Goal: Task Accomplishment & Management: Manage account settings

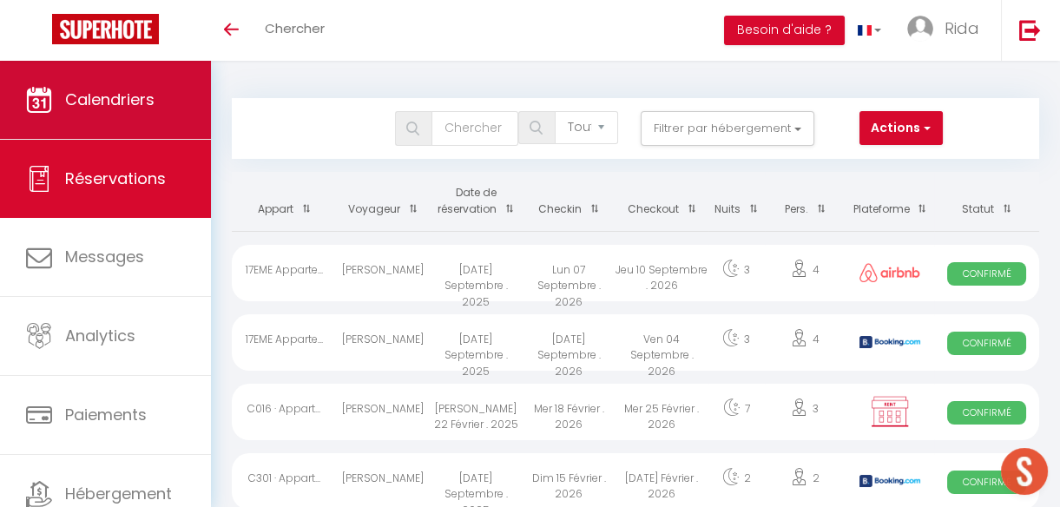
click at [105, 90] on span "Calendriers" at bounding box center [109, 100] width 89 height 22
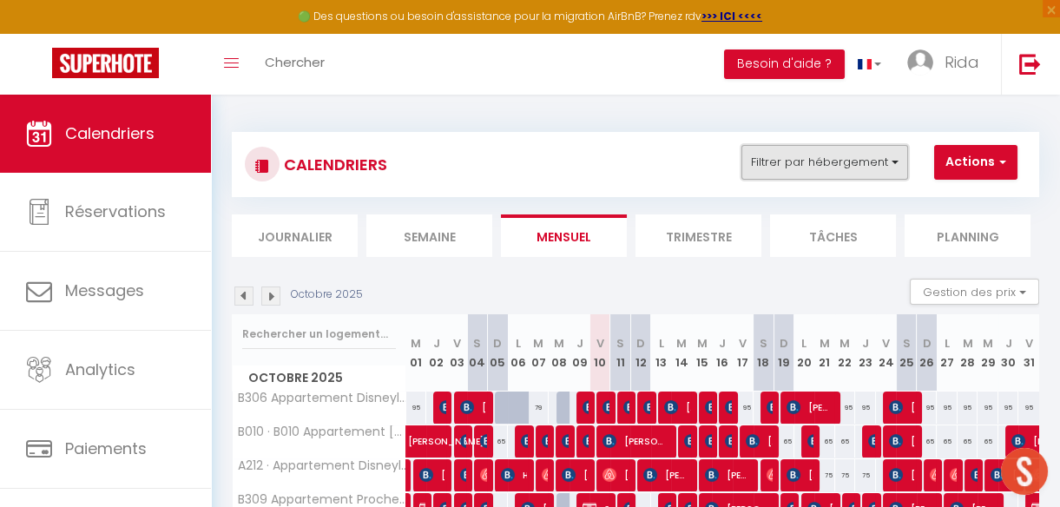
click at [830, 162] on button "Filtrer par hébergement" at bounding box center [824, 162] width 167 height 35
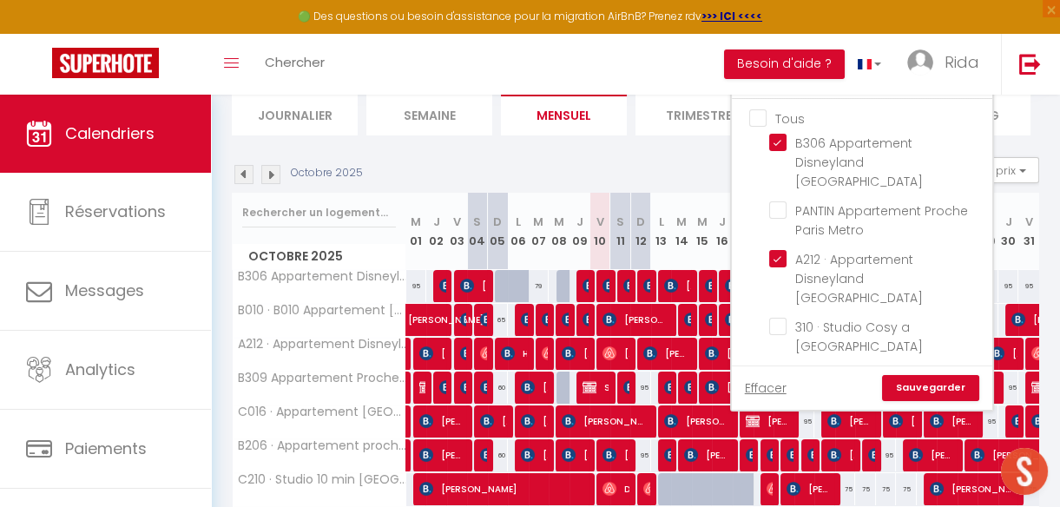
scroll to position [133, 0]
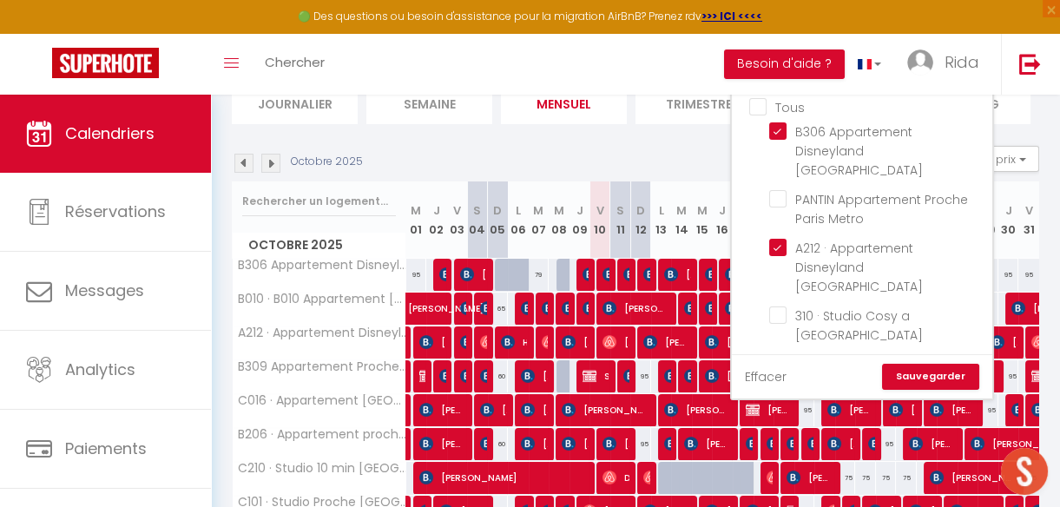
click at [761, 371] on link "Effacer" at bounding box center [766, 376] width 42 height 19
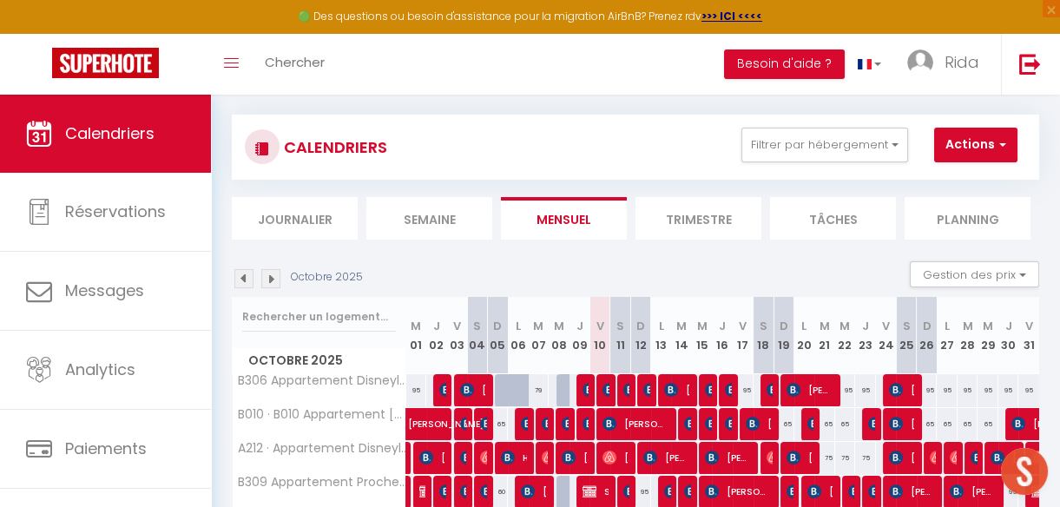
scroll to position [10, 0]
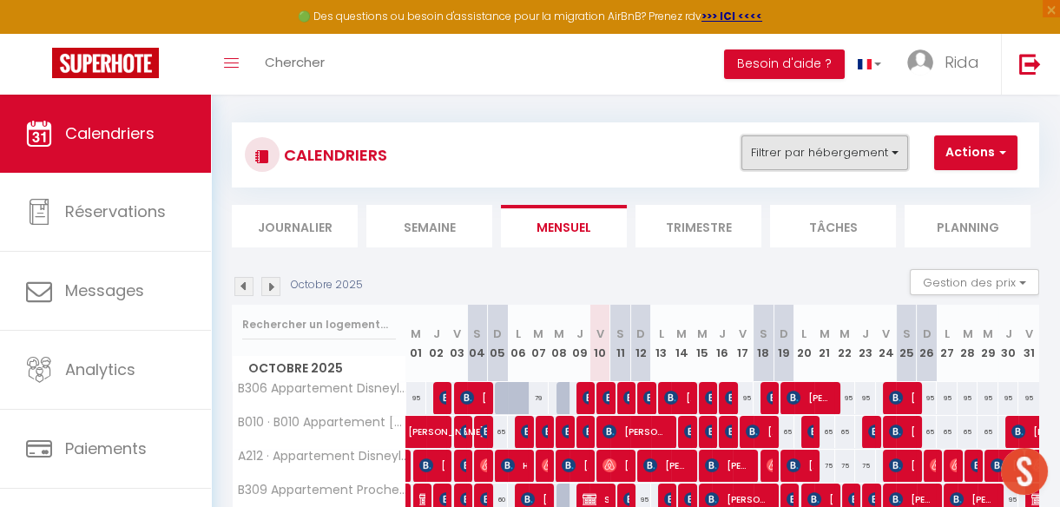
click at [828, 149] on button "Filtrer par hébergement" at bounding box center [824, 152] width 167 height 35
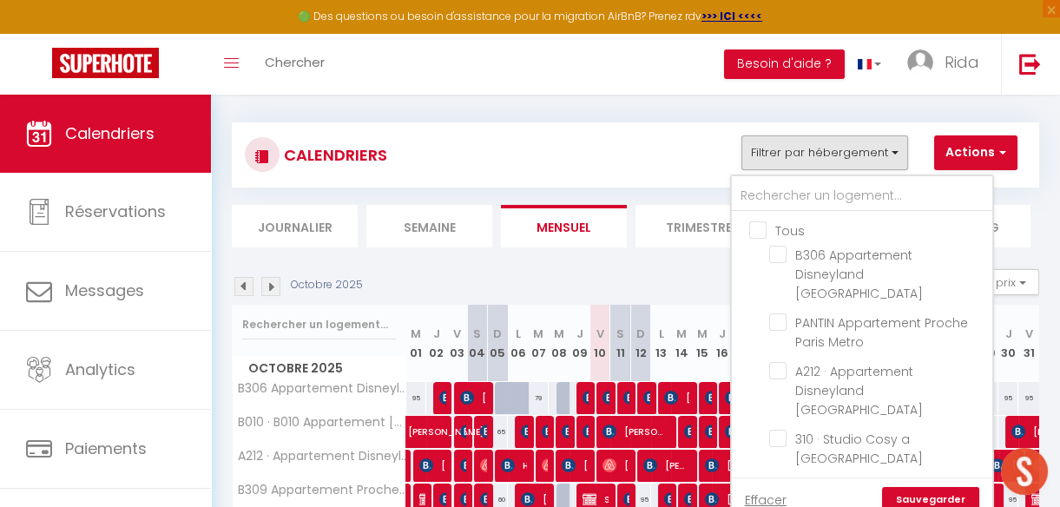
click at [775, 191] on input "text" at bounding box center [862, 196] width 260 height 31
type input "p"
checkbox input "false"
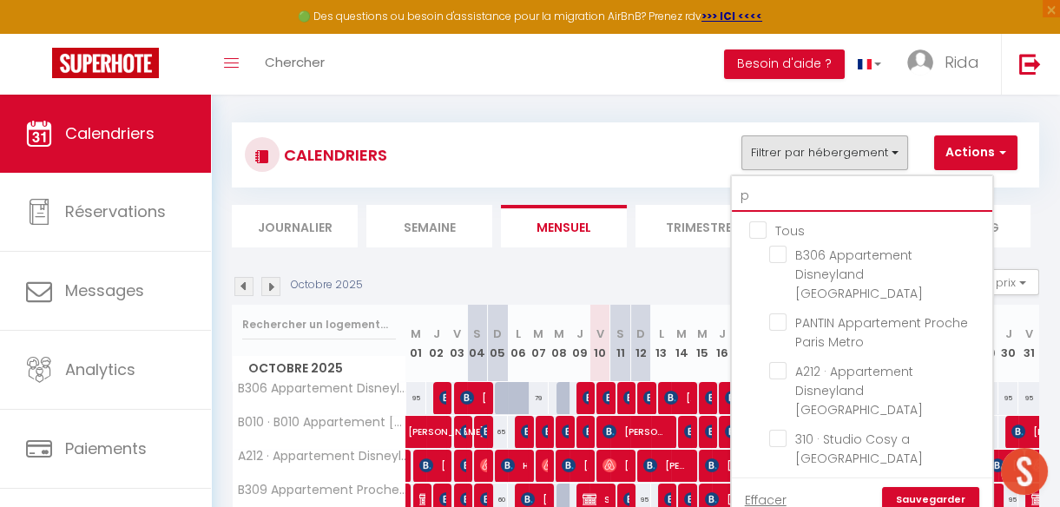
checkbox input "false"
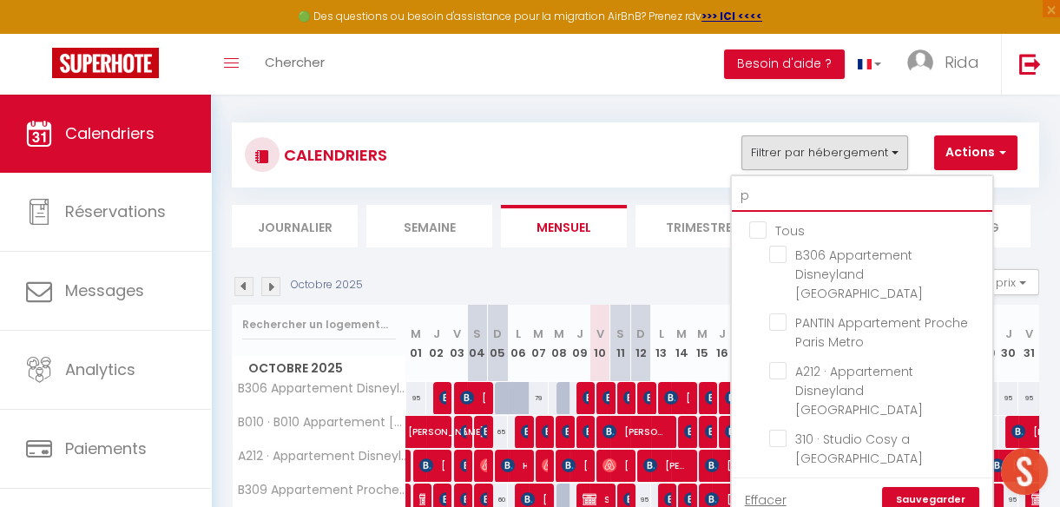
checkbox input "false"
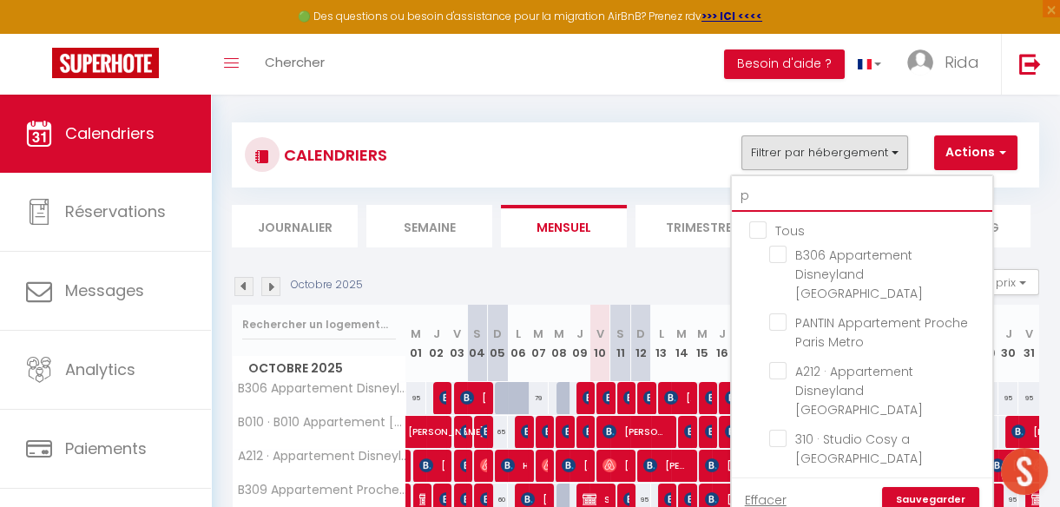
checkbox input "false"
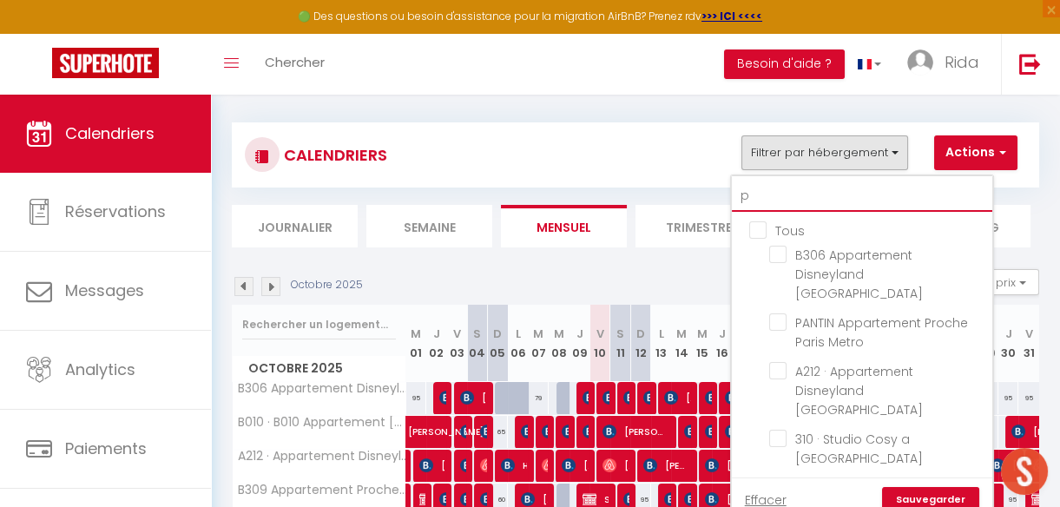
checkbox input "false"
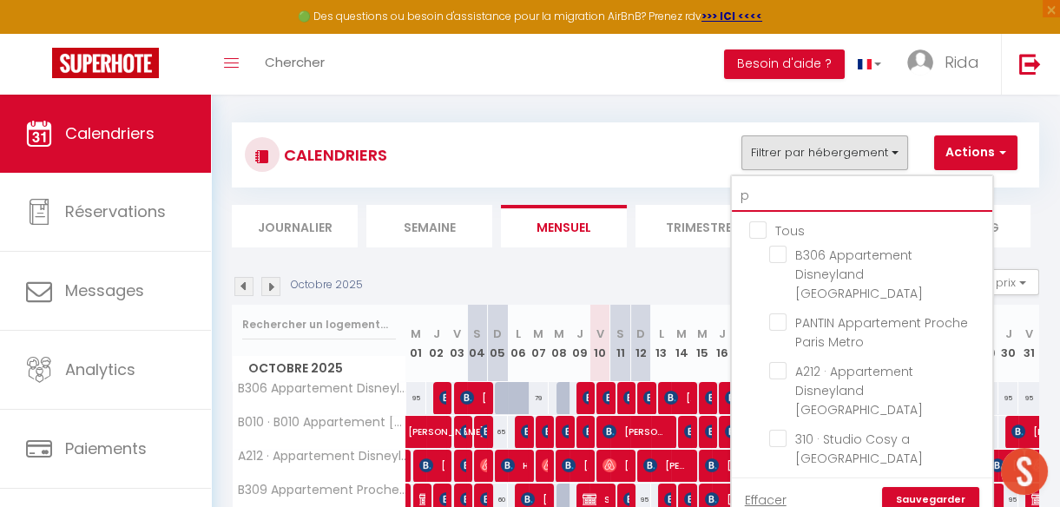
checkbox input "false"
type input "per"
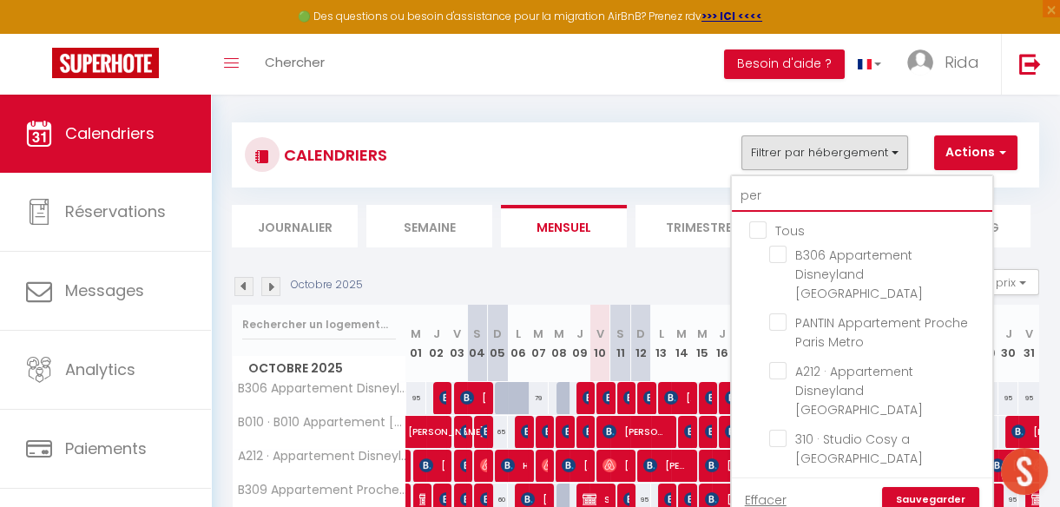
checkbox input "false"
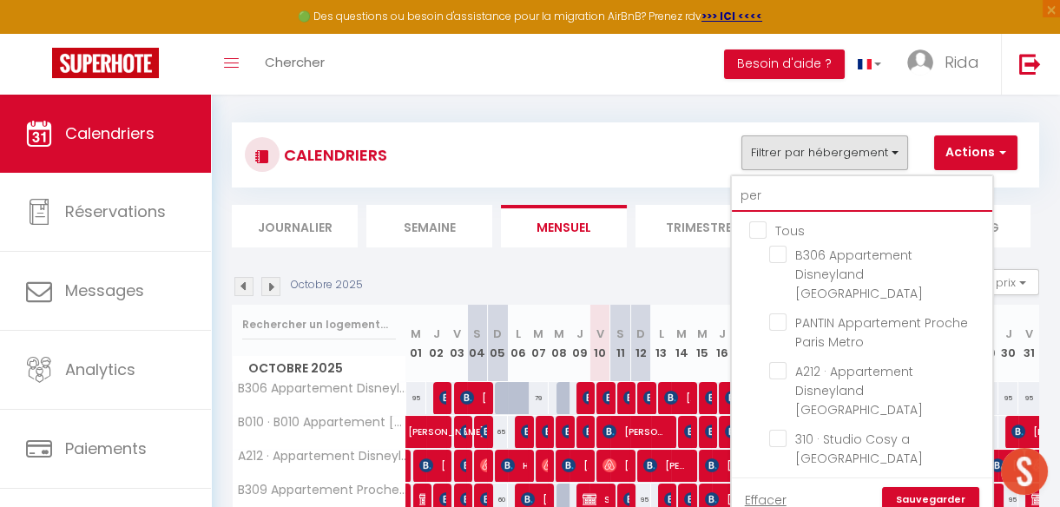
checkbox input "false"
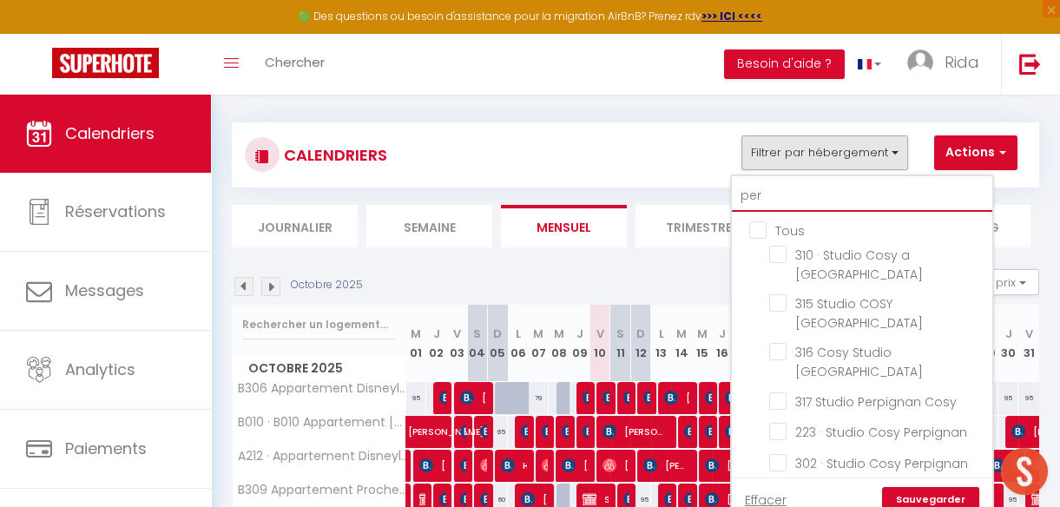
checkbox input "false"
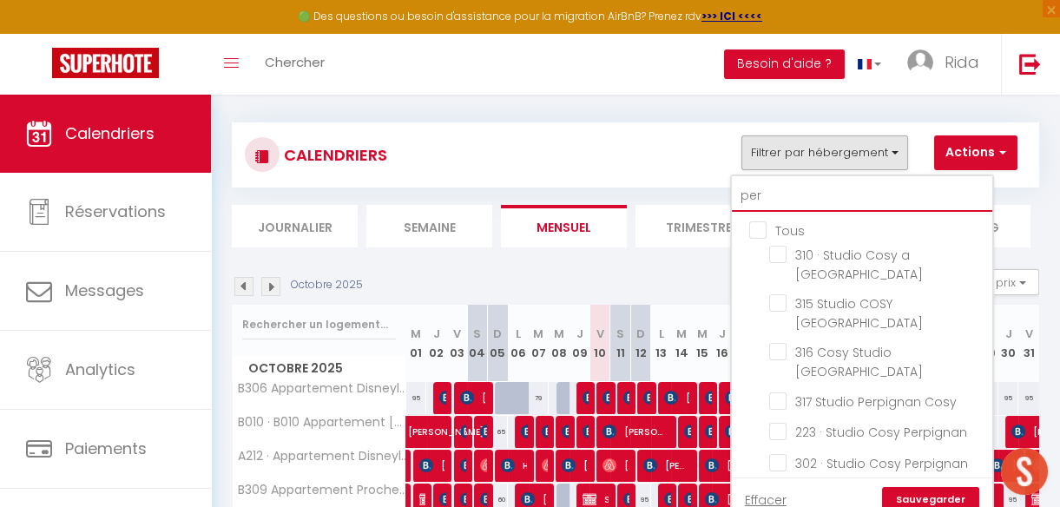
checkbox input "false"
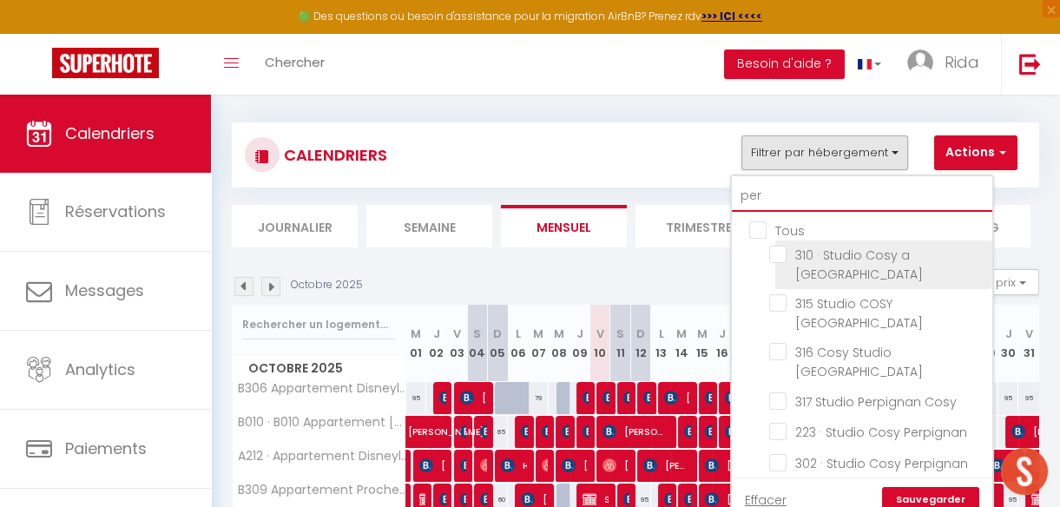
type input "per"
click at [779, 255] on input "310 · Studio Cosy a [GEOGRAPHIC_DATA]" at bounding box center [877, 254] width 217 height 17
checkbox input "true"
checkbox input "false"
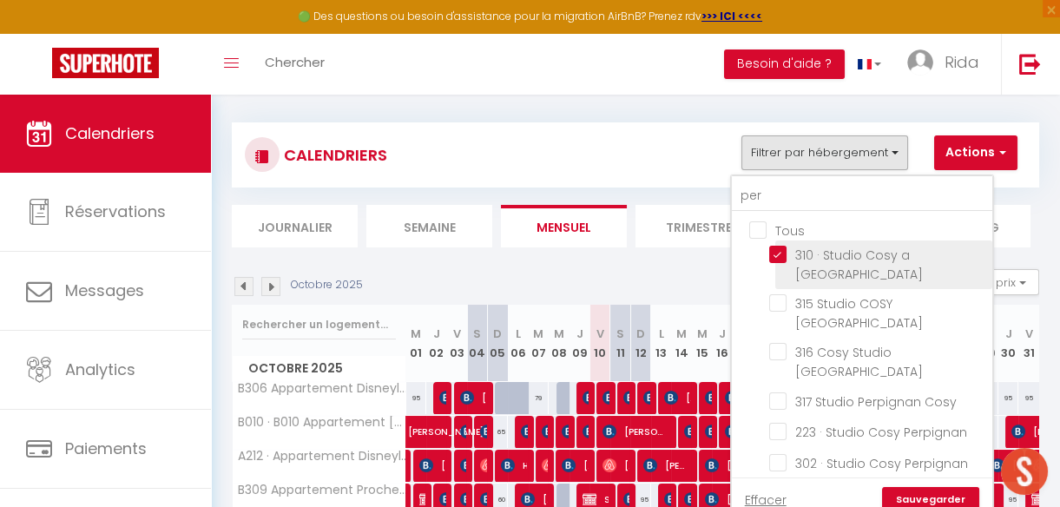
checkbox input "false"
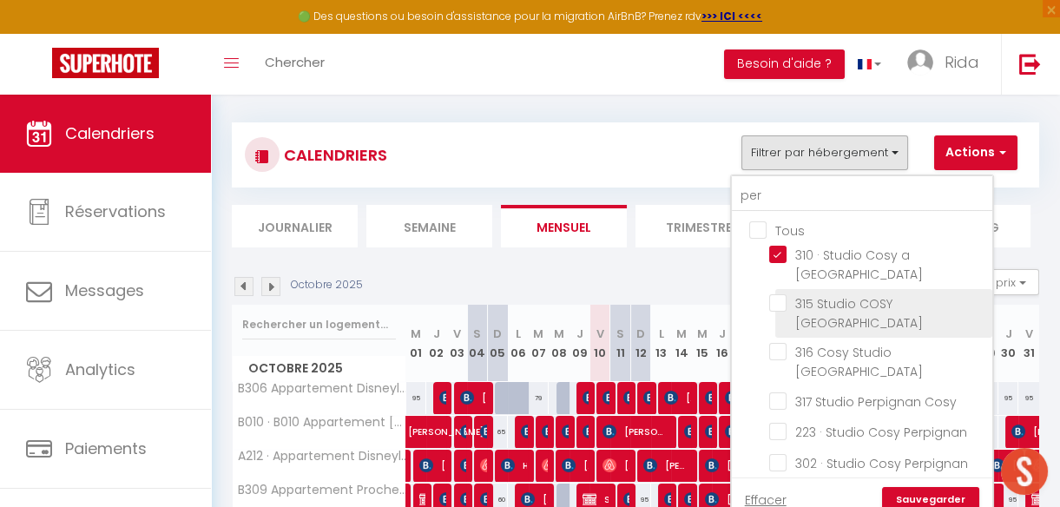
click at [779, 294] on input "315 Studio COSY [GEOGRAPHIC_DATA]" at bounding box center [877, 302] width 217 height 17
checkbox input "true"
checkbox input "false"
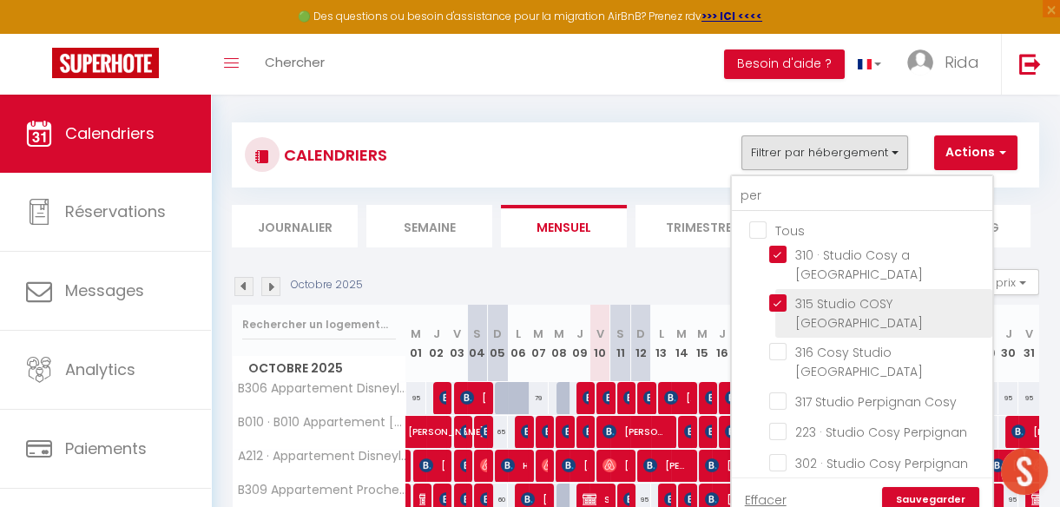
checkbox input "false"
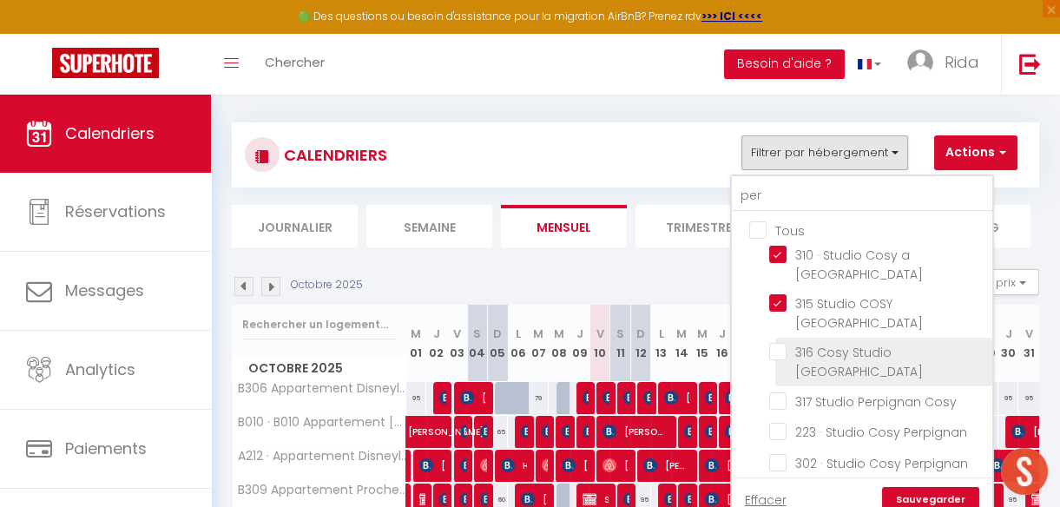
click at [780, 343] on input "316 Cosy Studio [GEOGRAPHIC_DATA]" at bounding box center [877, 351] width 217 height 17
checkbox input "true"
checkbox input "false"
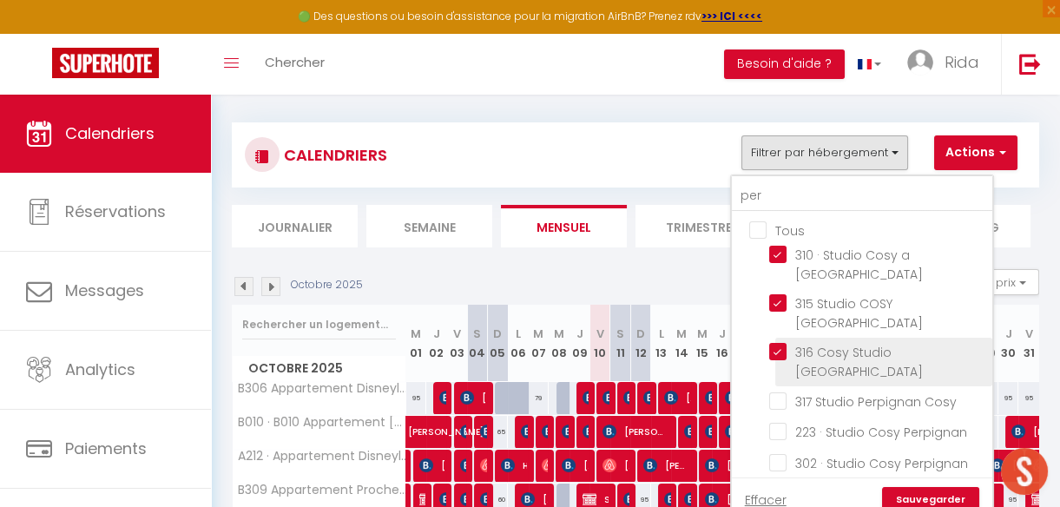
checkbox input "false"
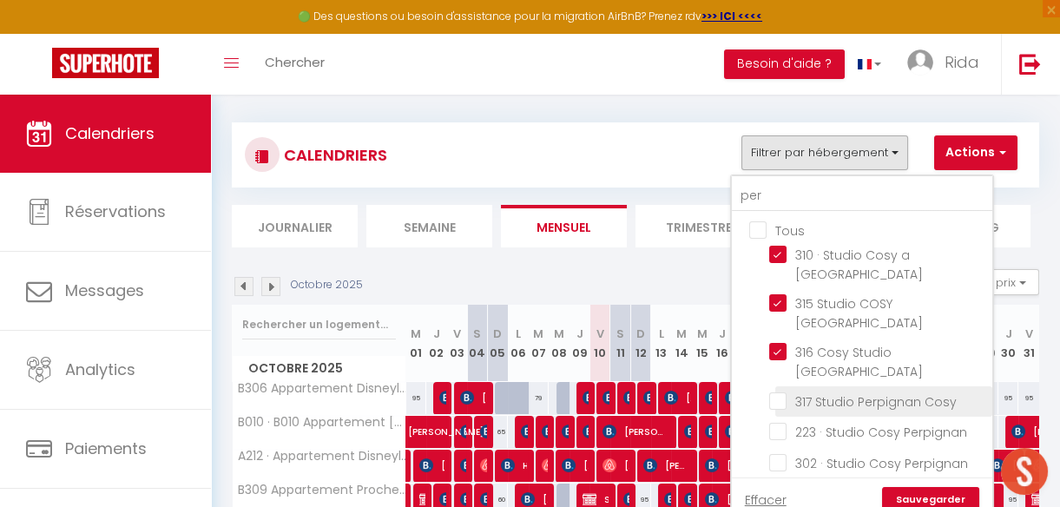
click at [779, 392] on input "317 Studio Perpignan Cosy" at bounding box center [877, 400] width 217 height 17
checkbox input "true"
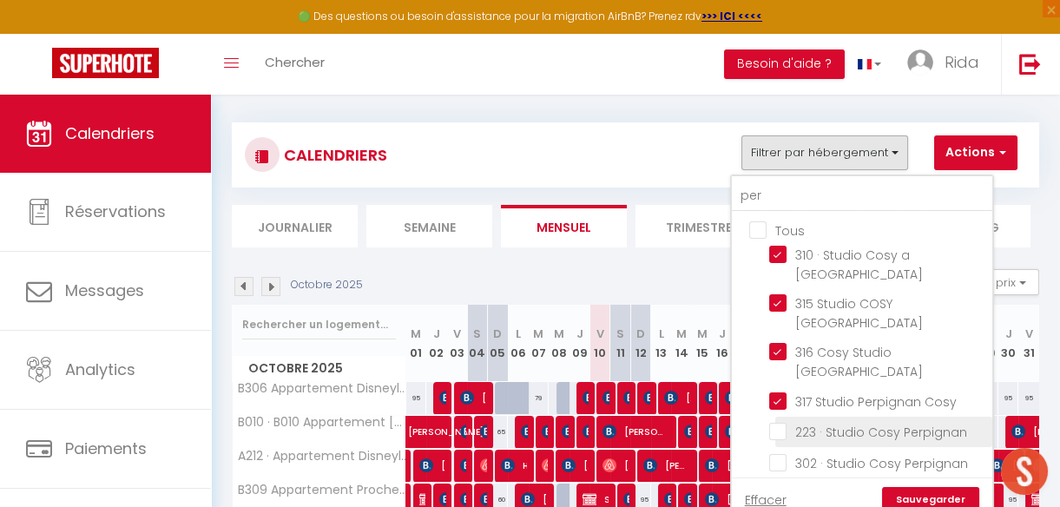
checkbox input "false"
click at [776, 422] on input "223 · Studio Cosy Perpignan" at bounding box center [877, 430] width 217 height 17
checkbox input "true"
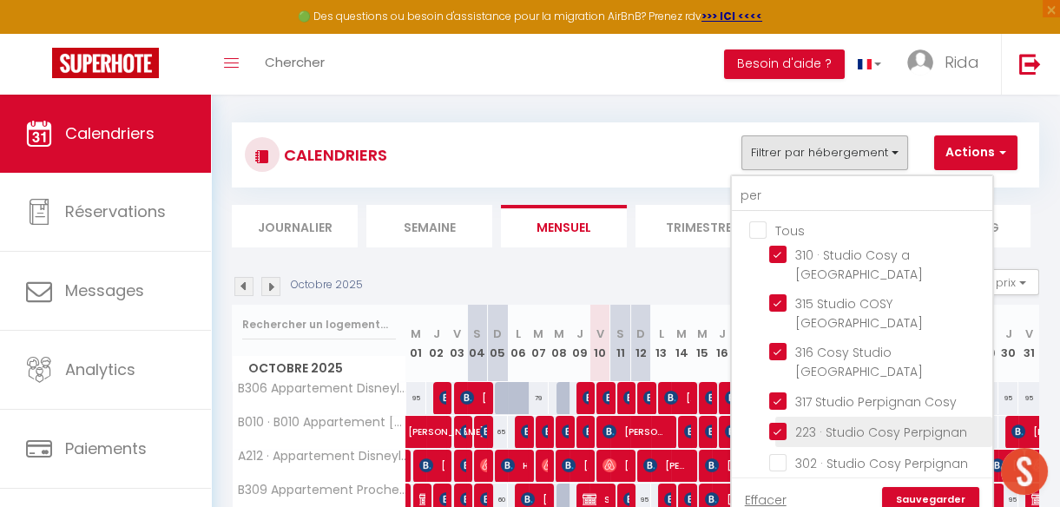
checkbox input "false"
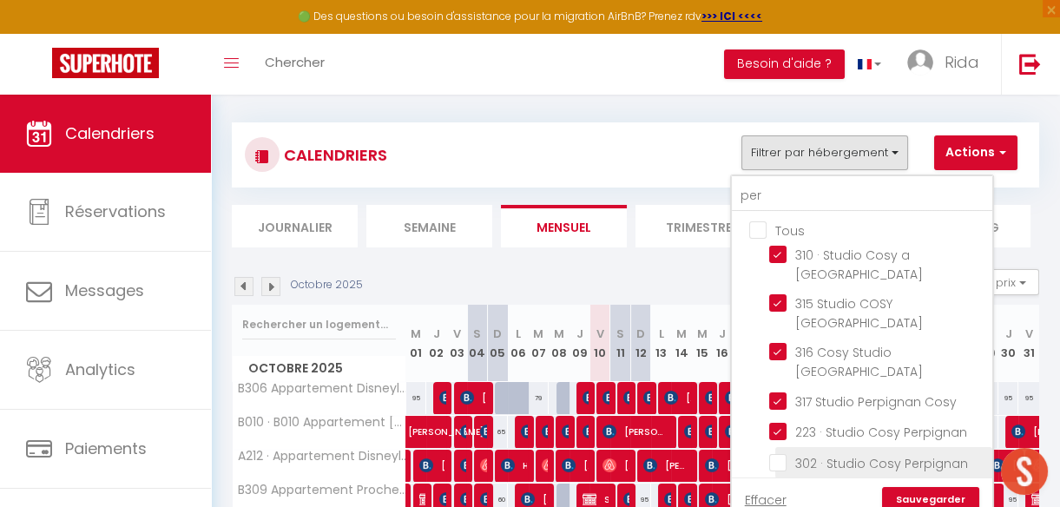
click at [780, 452] on input "302 · Studio Cosy Perpignan" at bounding box center [877, 460] width 217 height 17
checkbox input "true"
click at [778, 484] on input "314 · 314 Cosy Studio [GEOGRAPHIC_DATA]" at bounding box center [877, 492] width 217 height 17
checkbox input "true"
click at [923, 487] on link "Sauvegarder" at bounding box center [930, 500] width 97 height 26
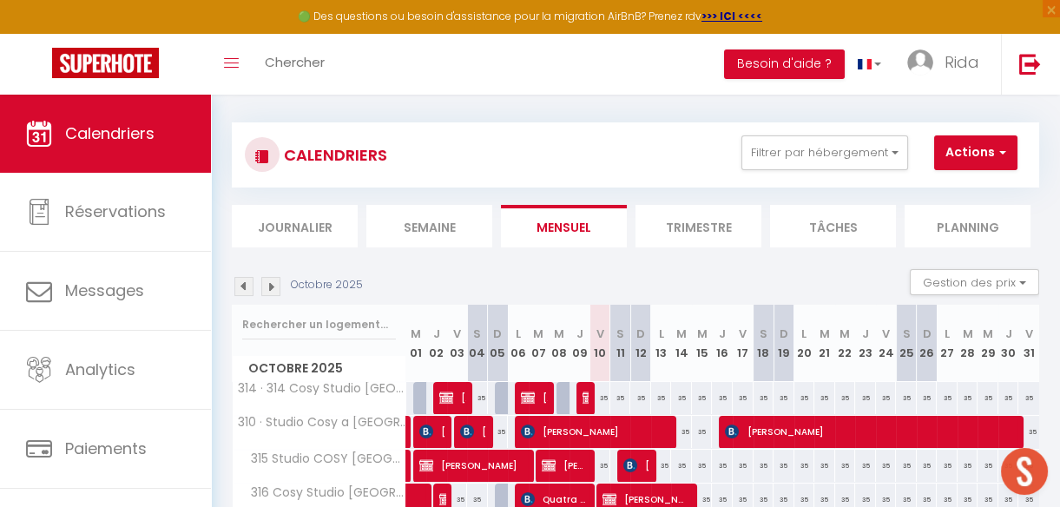
click at [469, 224] on li "Semaine" at bounding box center [429, 226] width 126 height 43
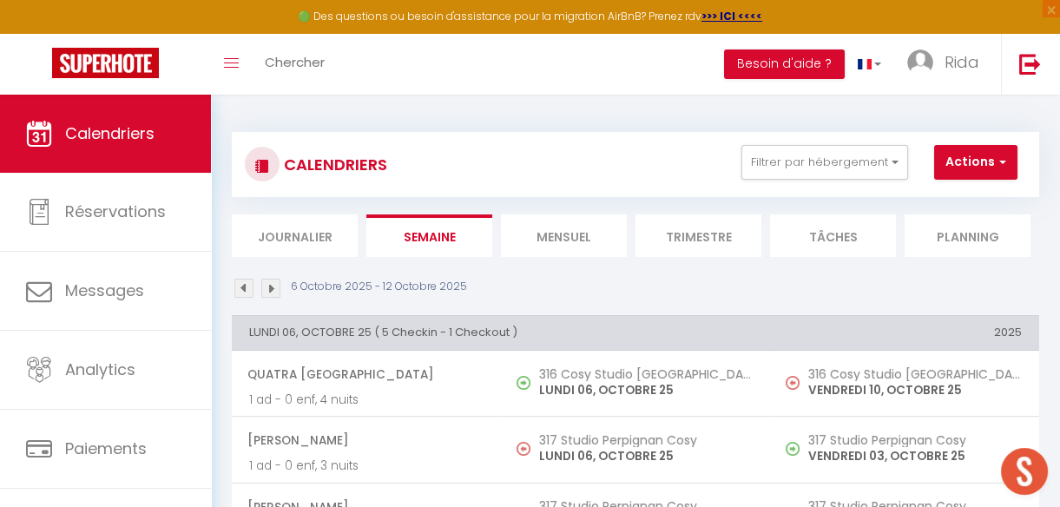
click at [539, 228] on li "Mensuel" at bounding box center [564, 235] width 126 height 43
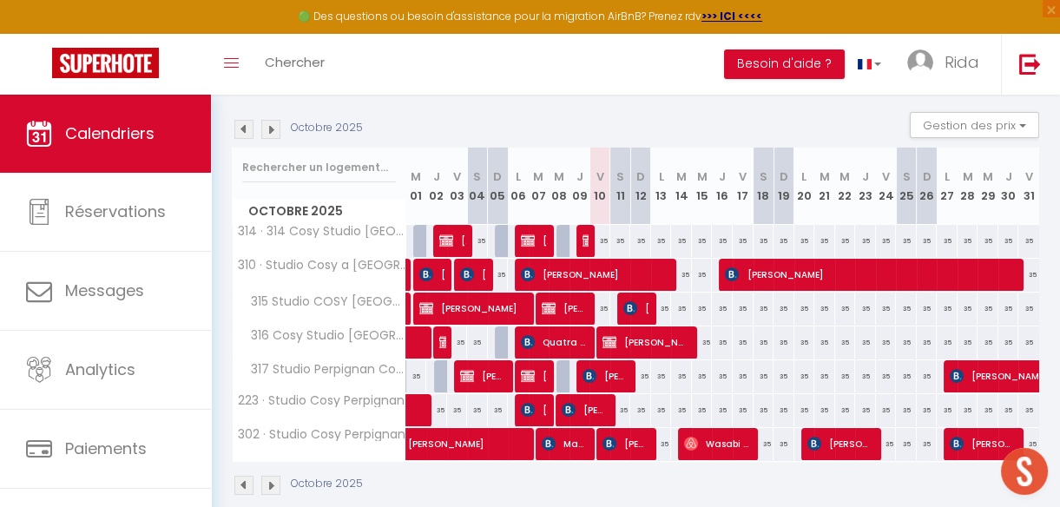
scroll to position [168, 0]
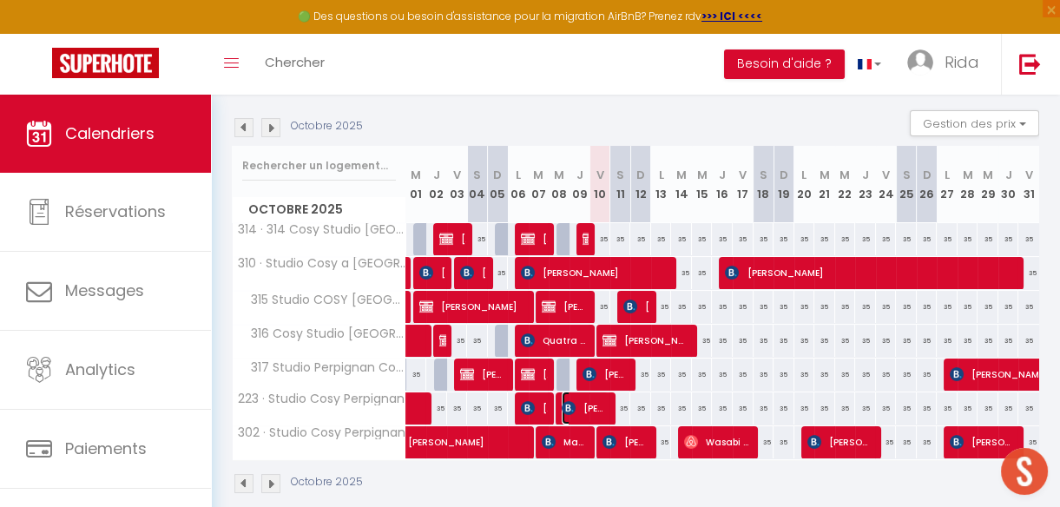
click at [590, 400] on span "[PERSON_NAME]" at bounding box center [585, 408] width 47 height 33
select select "OK"
select select "KO"
select select "0"
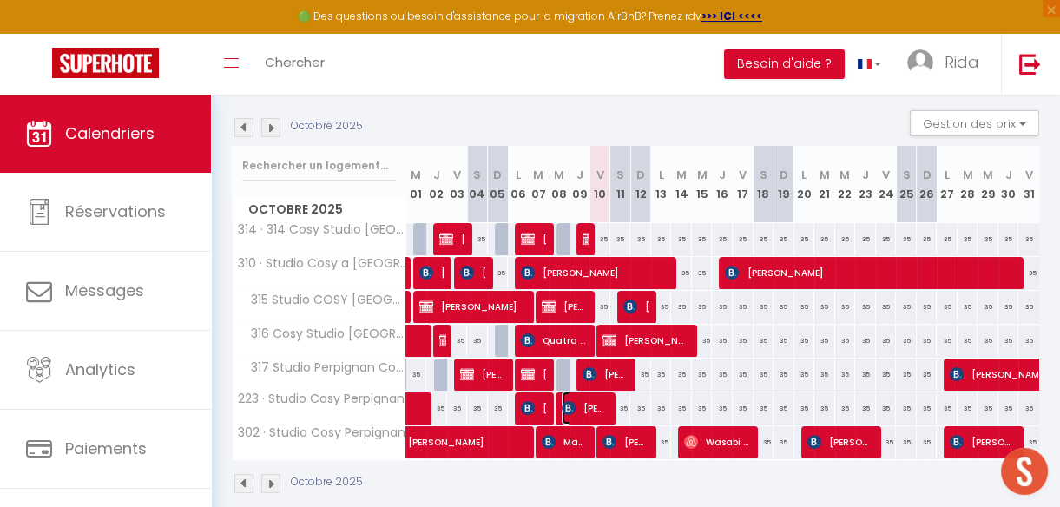
select select "1"
select select
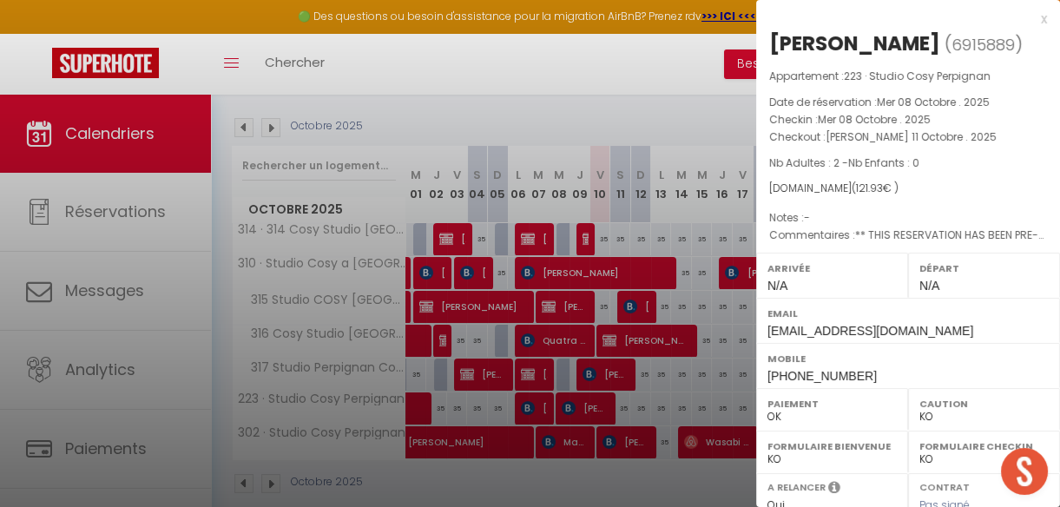
click at [617, 486] on div at bounding box center [530, 253] width 1060 height 507
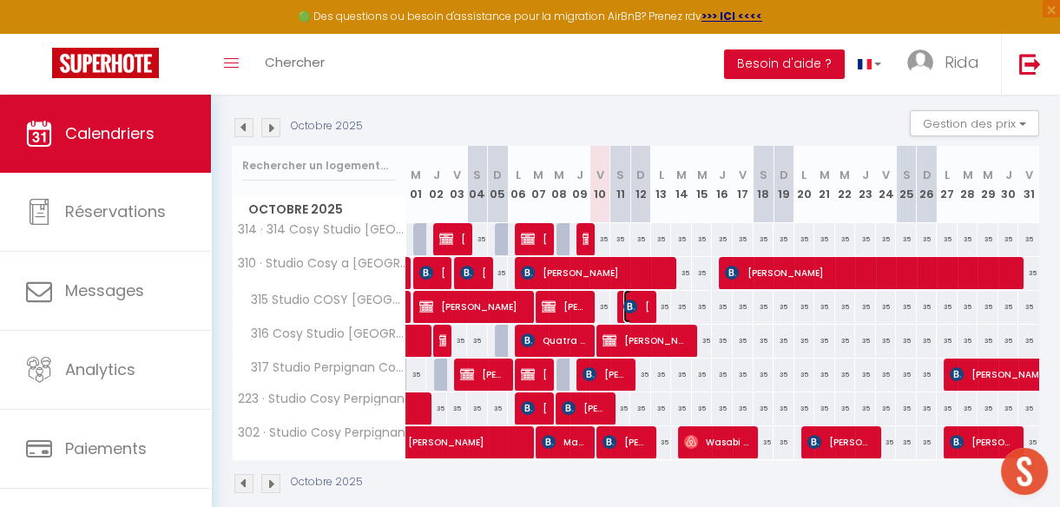
click at [634, 304] on span "[PERSON_NAME]" at bounding box center [636, 306] width 27 height 33
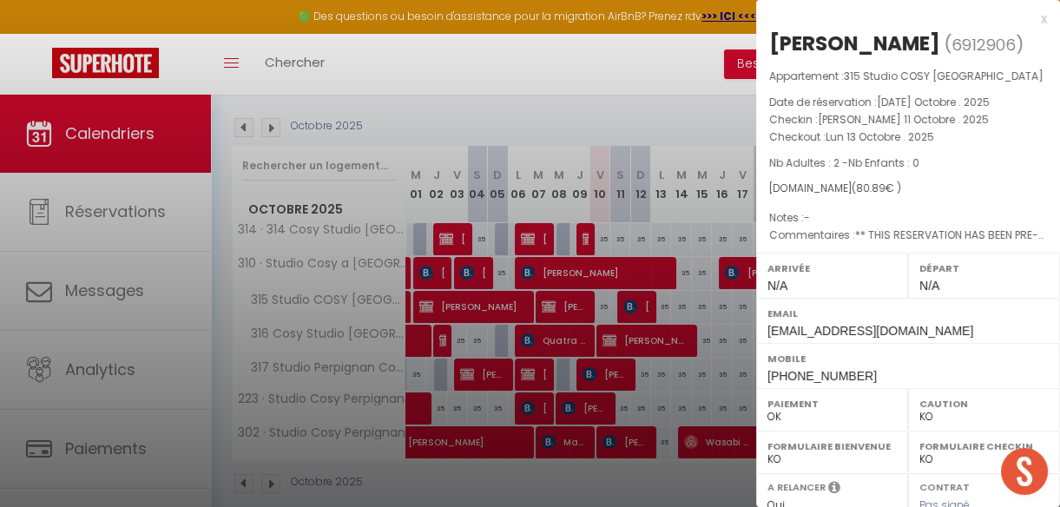
click at [644, 122] on div at bounding box center [530, 253] width 1060 height 507
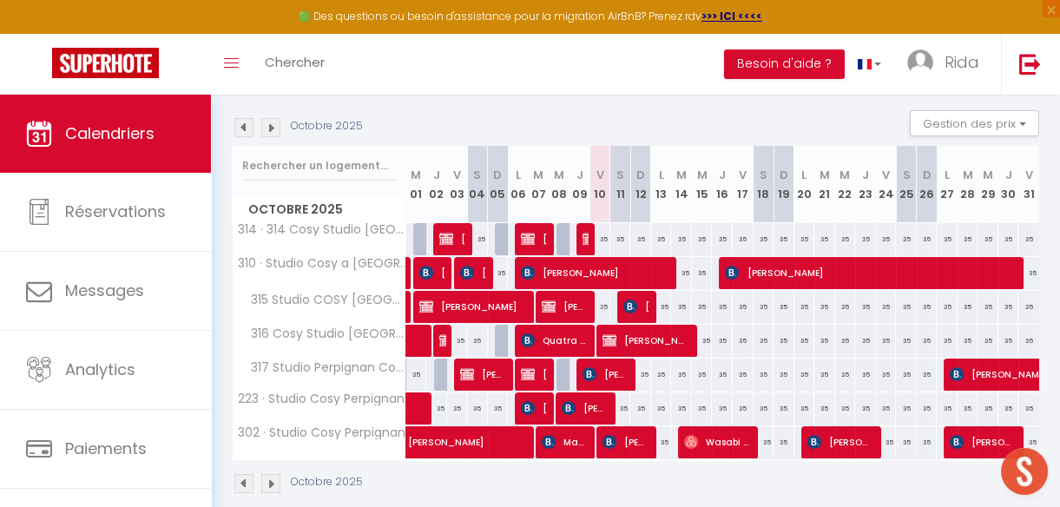
click at [662, 168] on th "L 13" at bounding box center [661, 184] width 21 height 77
click at [599, 302] on div "35" at bounding box center [599, 307] width 21 height 32
type input "35"
select select "1"
type input "Ven 10 Octobre 2025"
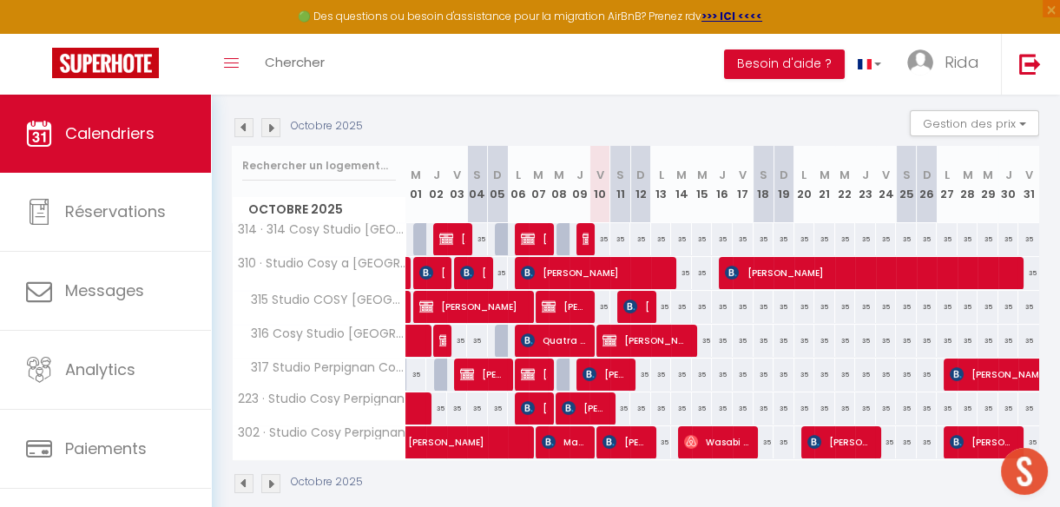
type input "Sam 11 Octobre 2025"
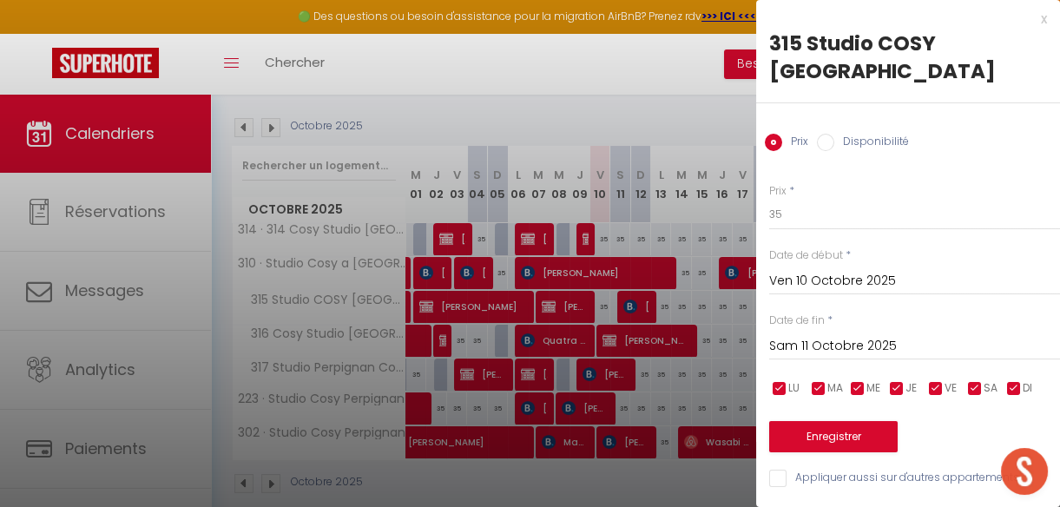
click at [824, 134] on input "Disponibilité" at bounding box center [825, 142] width 17 height 17
radio input "true"
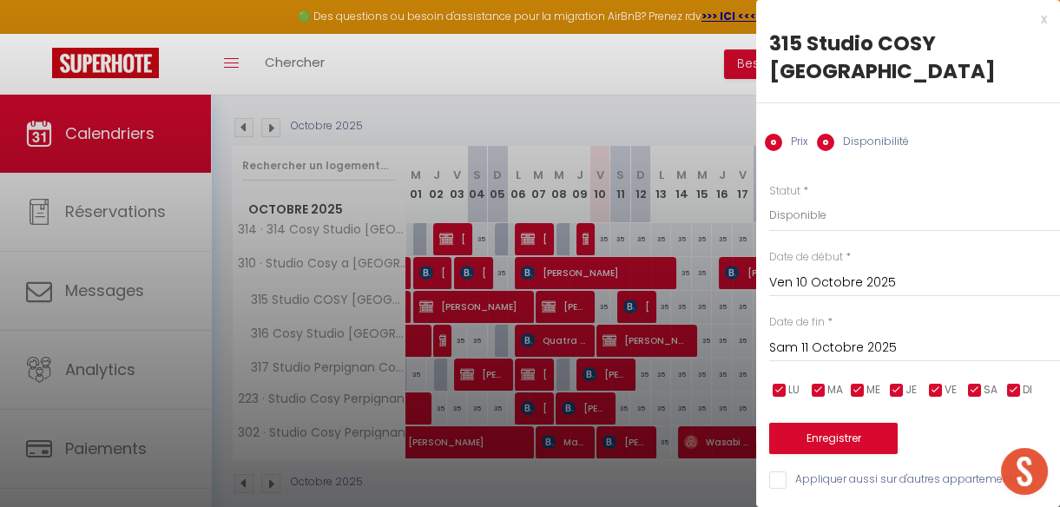
radio input "false"
click at [788, 199] on select "Disponible Indisponible" at bounding box center [914, 215] width 291 height 33
select select "0"
click at [769, 199] on select "Disponible Indisponible" at bounding box center [914, 215] width 291 height 33
click at [815, 423] on button "Enregistrer" at bounding box center [833, 438] width 128 height 31
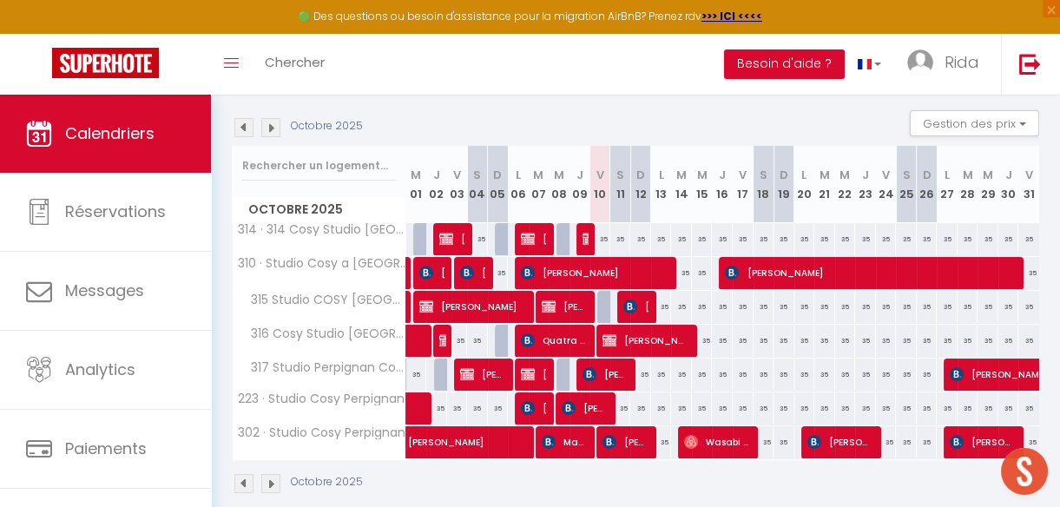
scroll to position [0, 0]
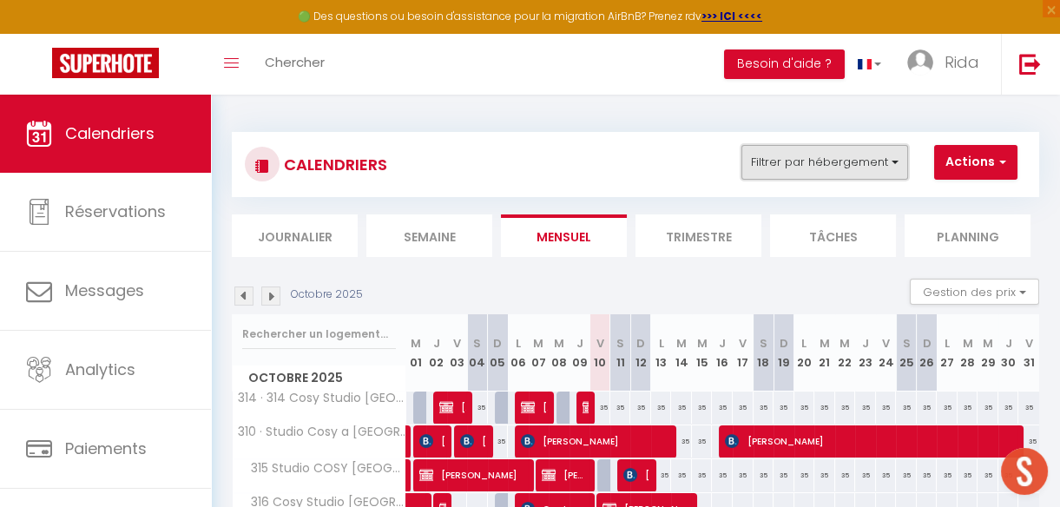
click at [824, 168] on button "Filtrer par hébergement" at bounding box center [824, 162] width 167 height 35
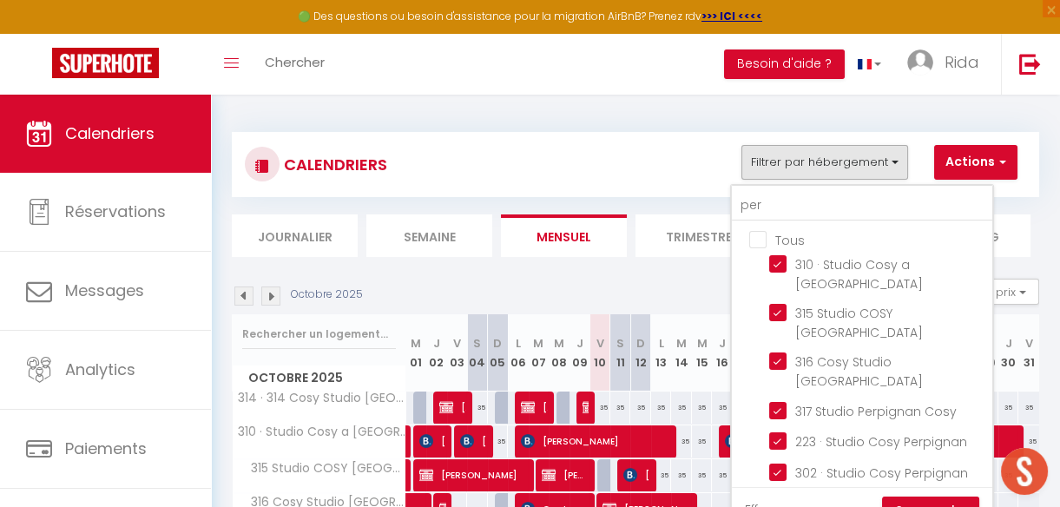
click at [764, 500] on link "Effacer" at bounding box center [766, 509] width 42 height 19
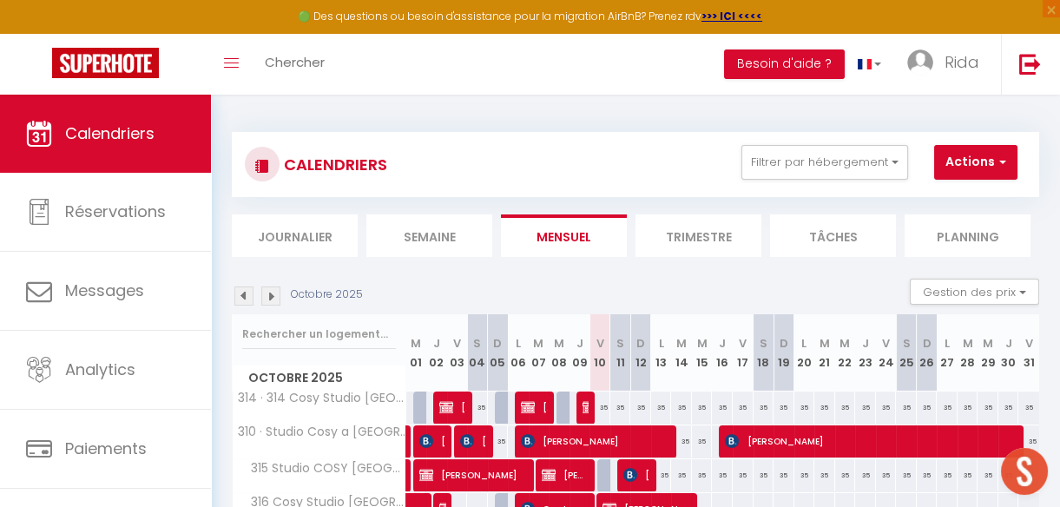
checkbox input "false"
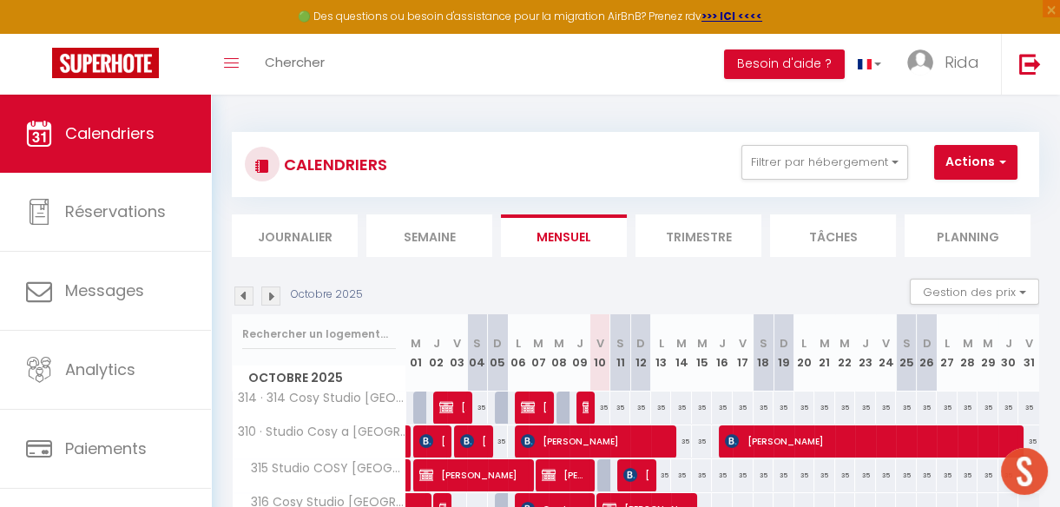
checkbox input "false"
click at [816, 160] on button "Filtrer par hébergement" at bounding box center [824, 162] width 167 height 35
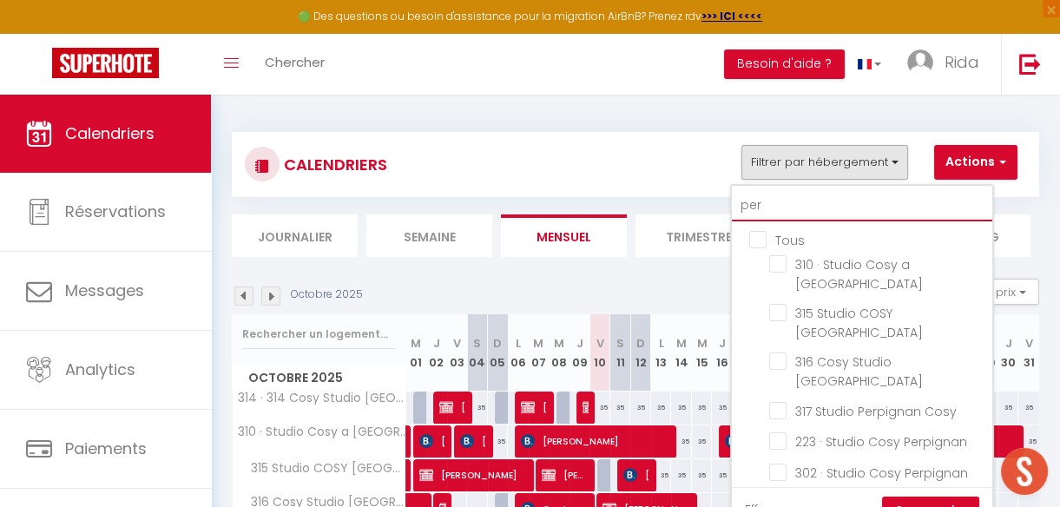
type input "pe"
checkbox input "false"
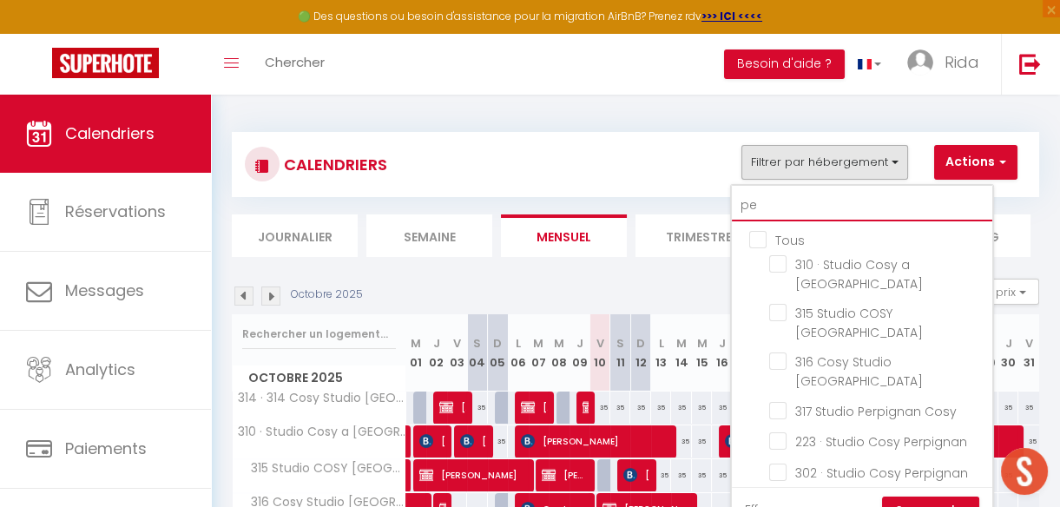
checkbox input "false"
type input "p"
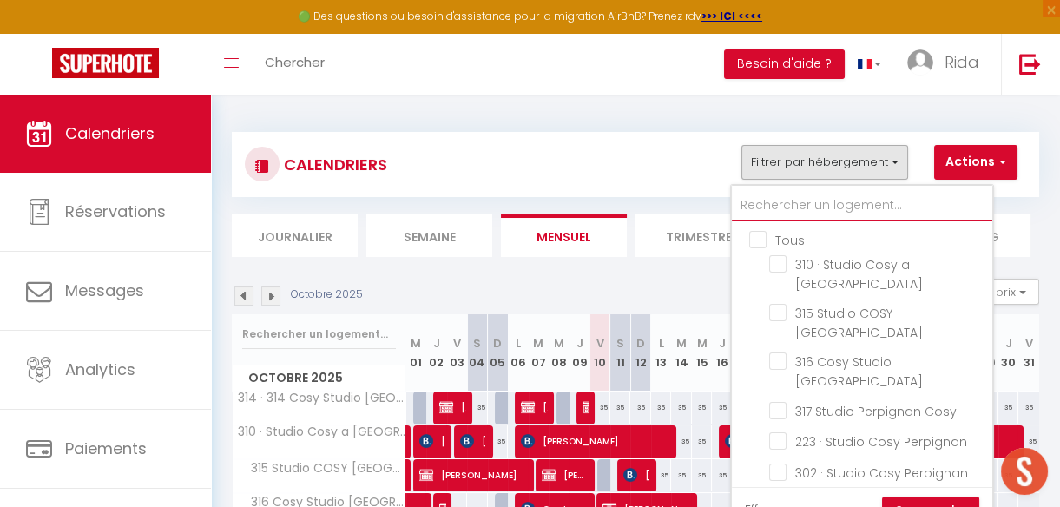
checkbox input "false"
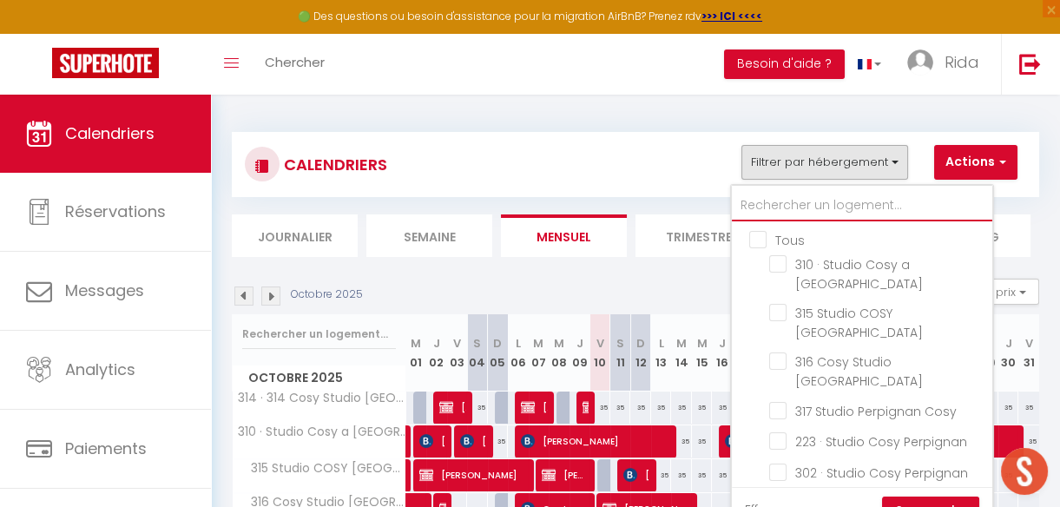
checkbox input "false"
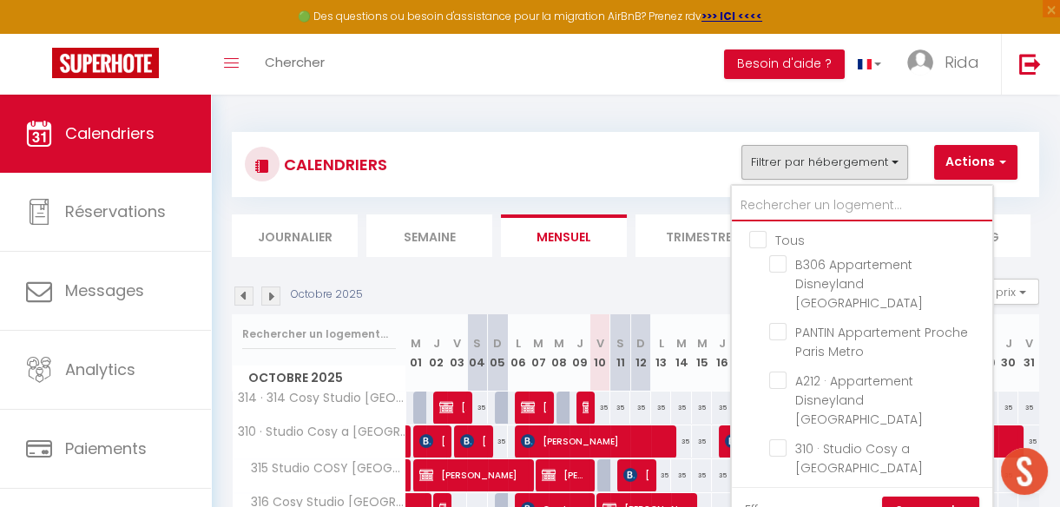
checkbox input "false"
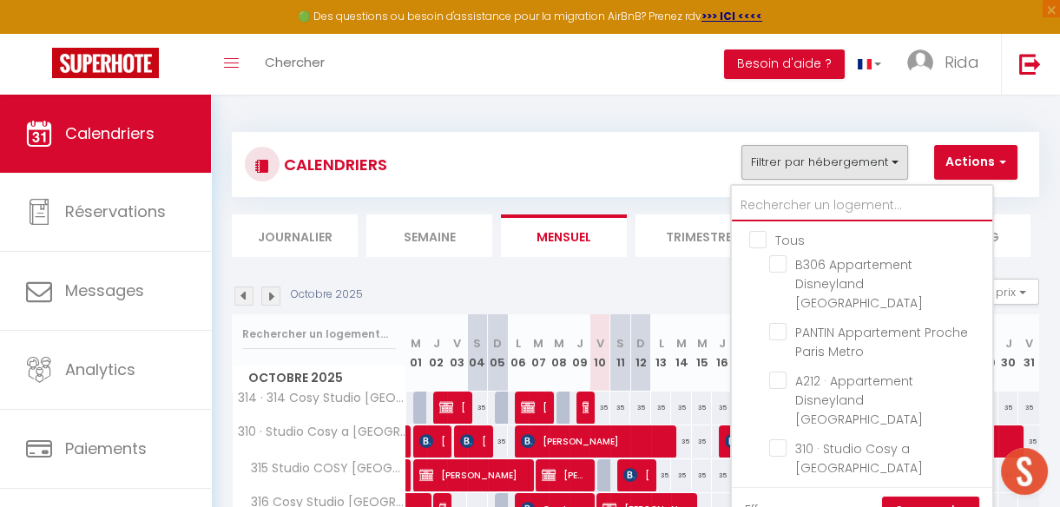
checkbox input "false"
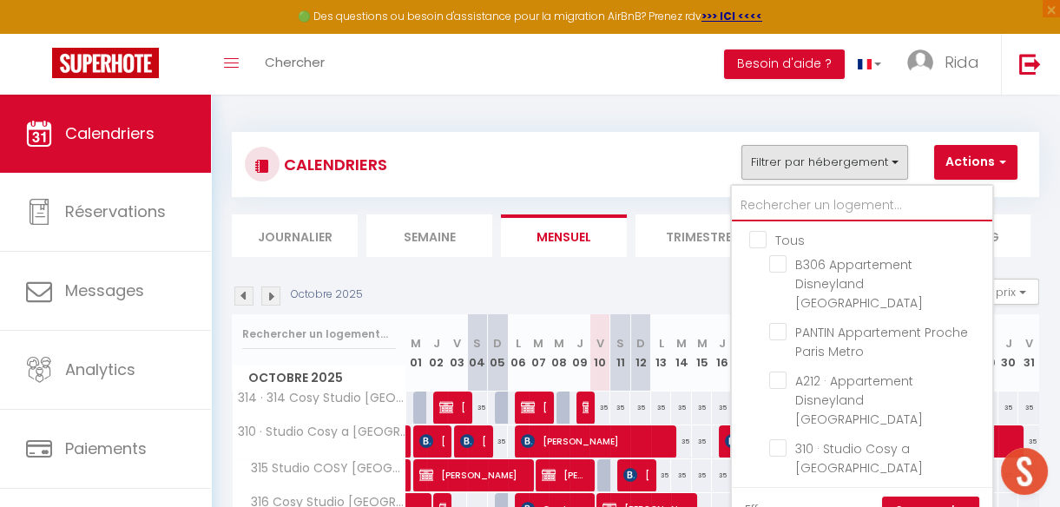
checkbox input "false"
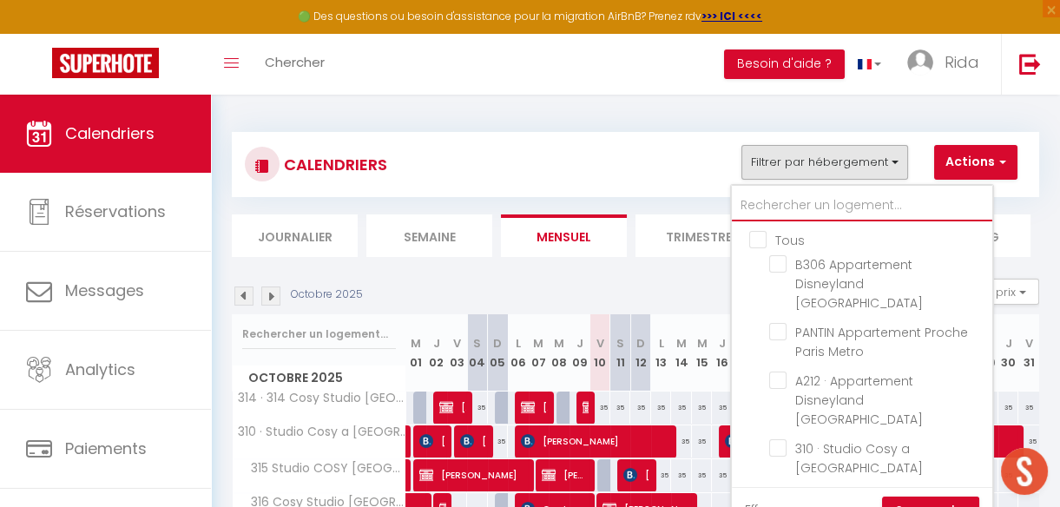
checkbox input "false"
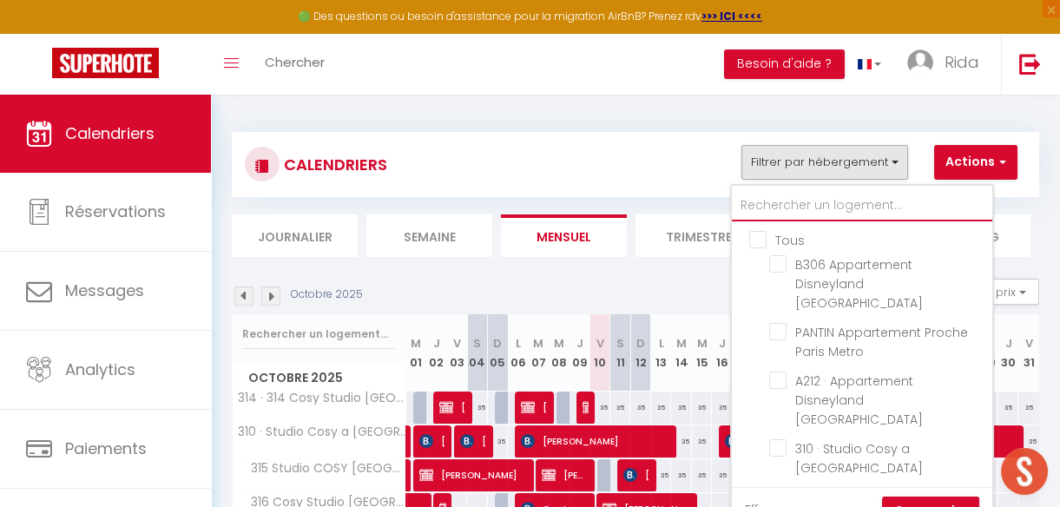
checkbox input "false"
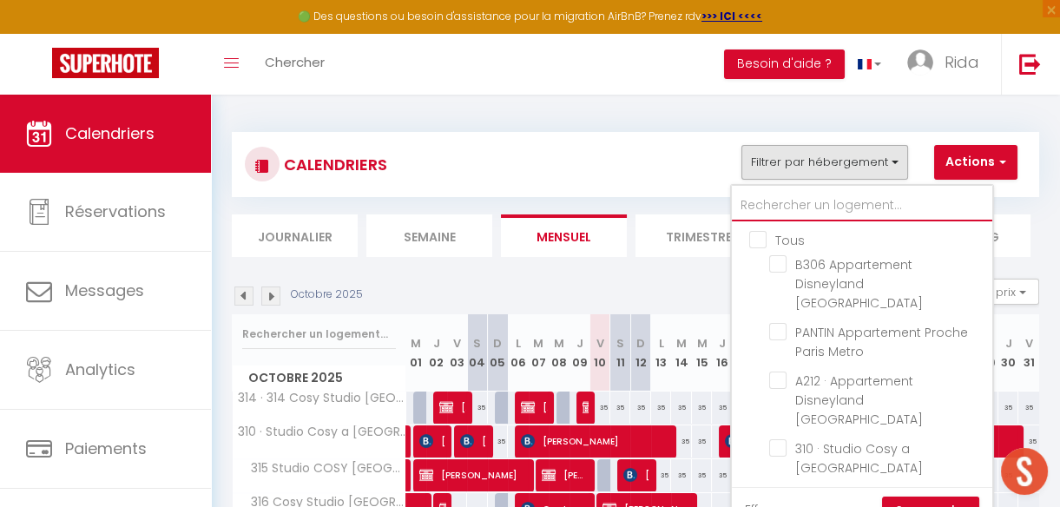
checkbox input "false"
type input "M"
checkbox input "false"
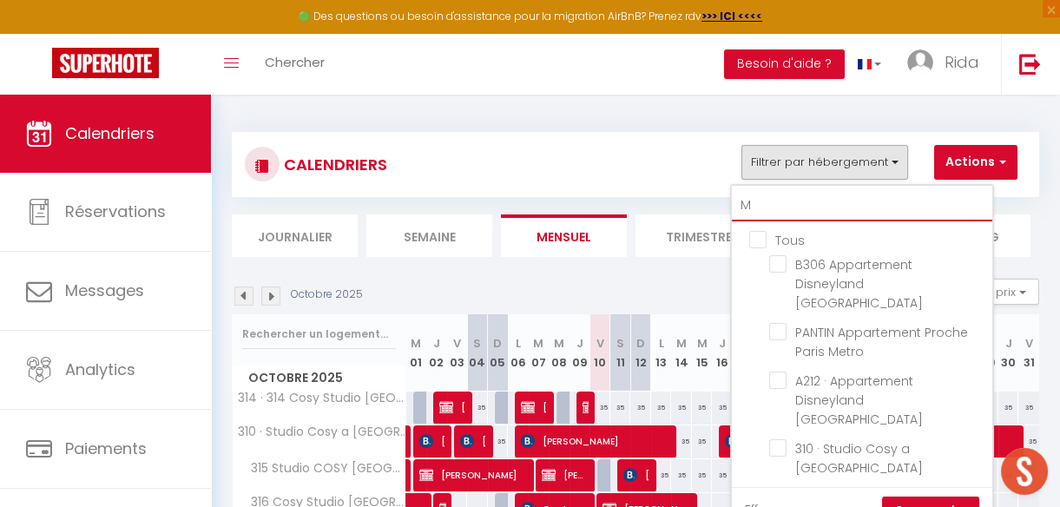
checkbox input "false"
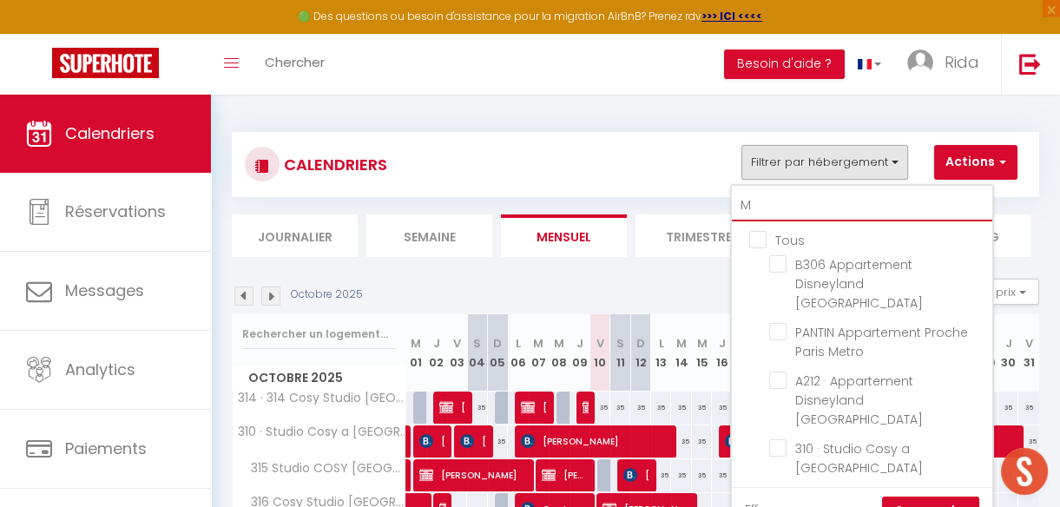
checkbox input "false"
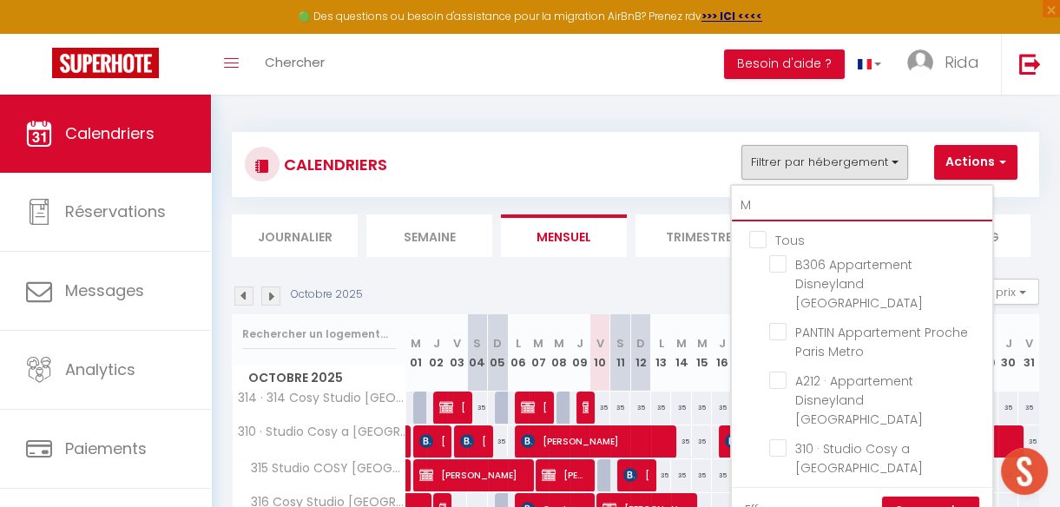
checkbox input "false"
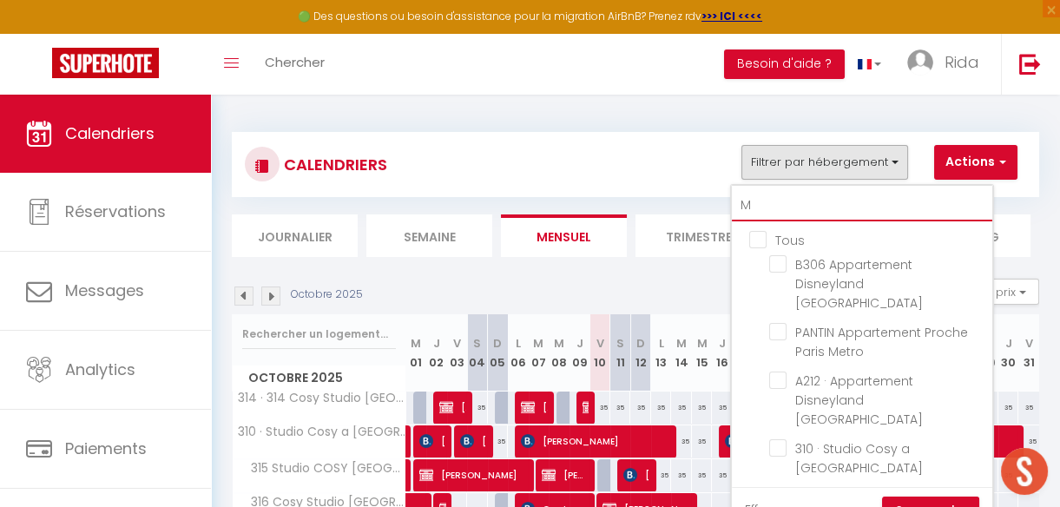
checkbox input "false"
type input "ME"
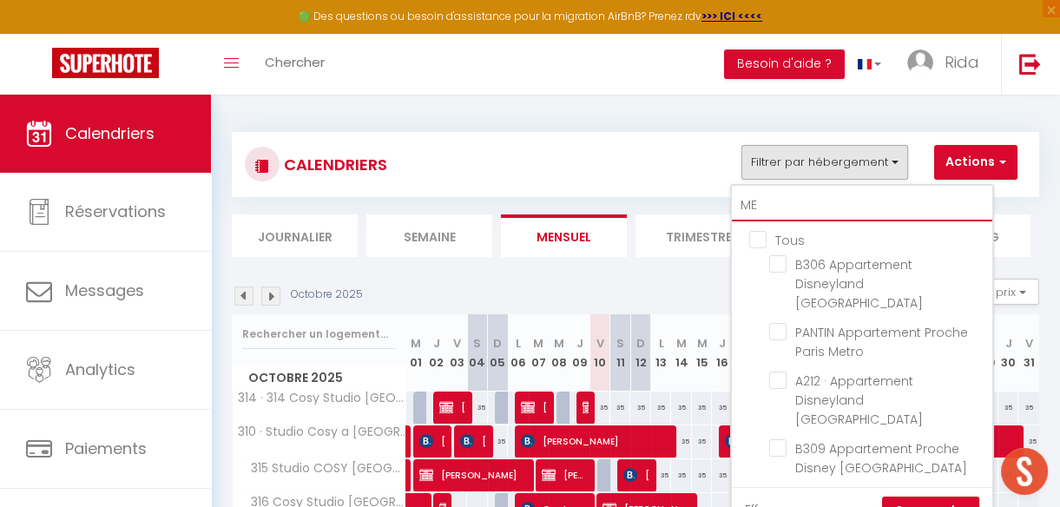
checkbox input "false"
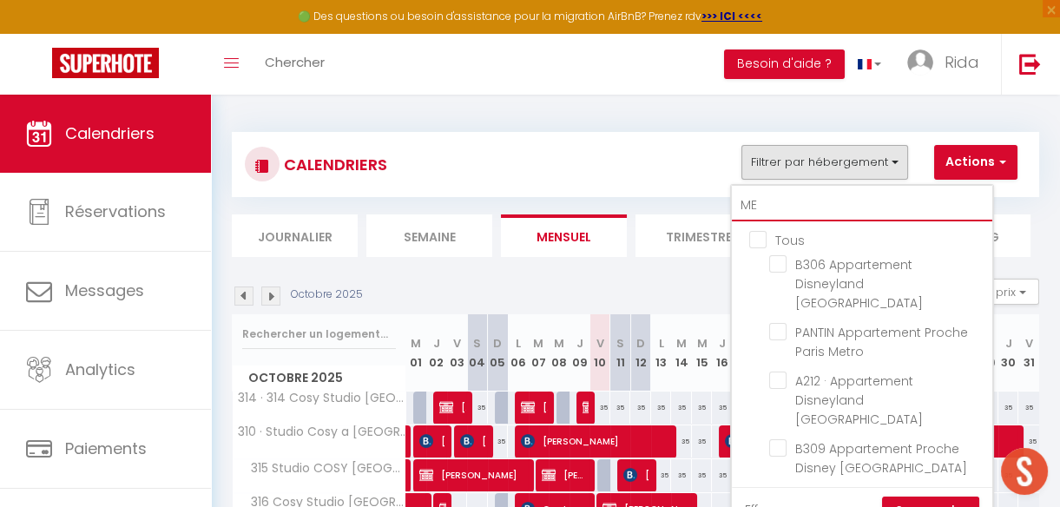
checkbox input "false"
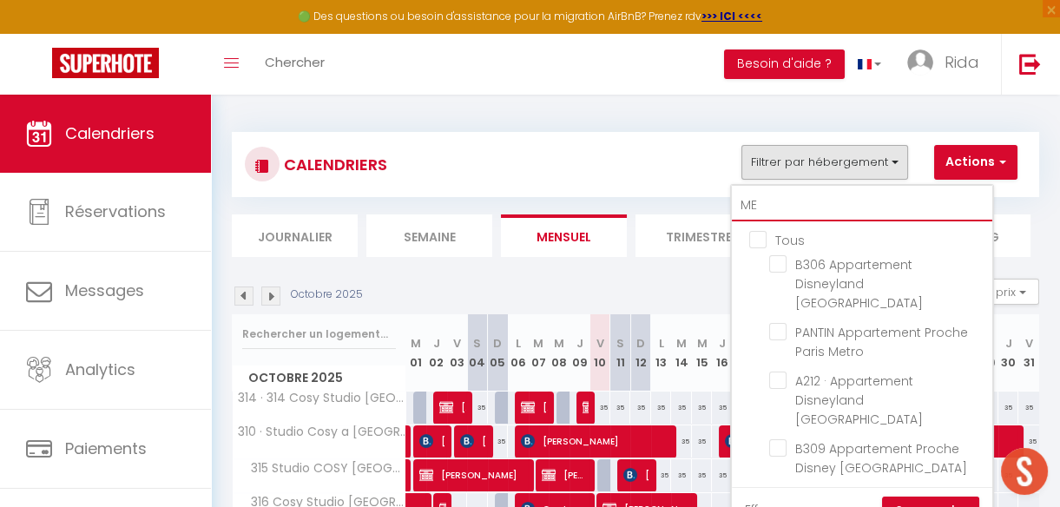
checkbox input "false"
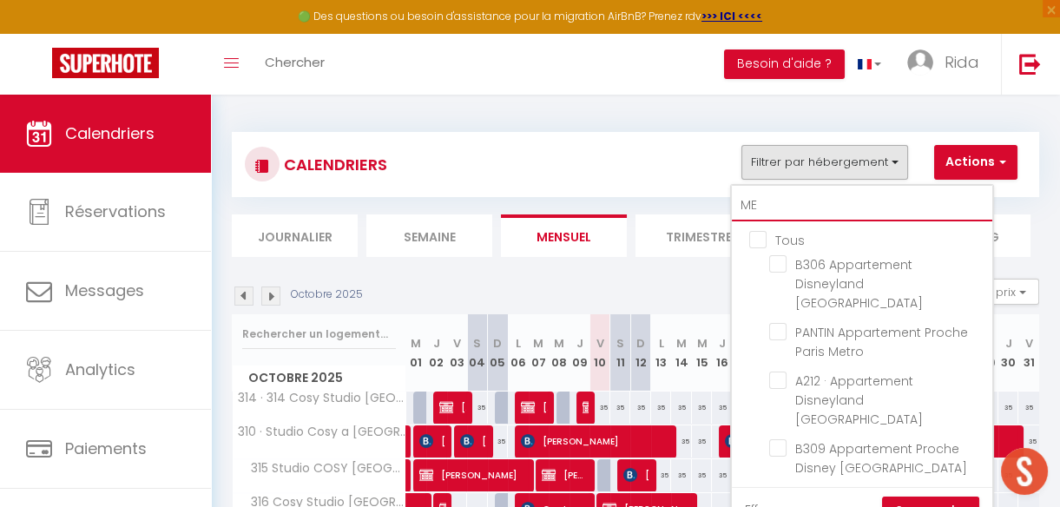
checkbox input "false"
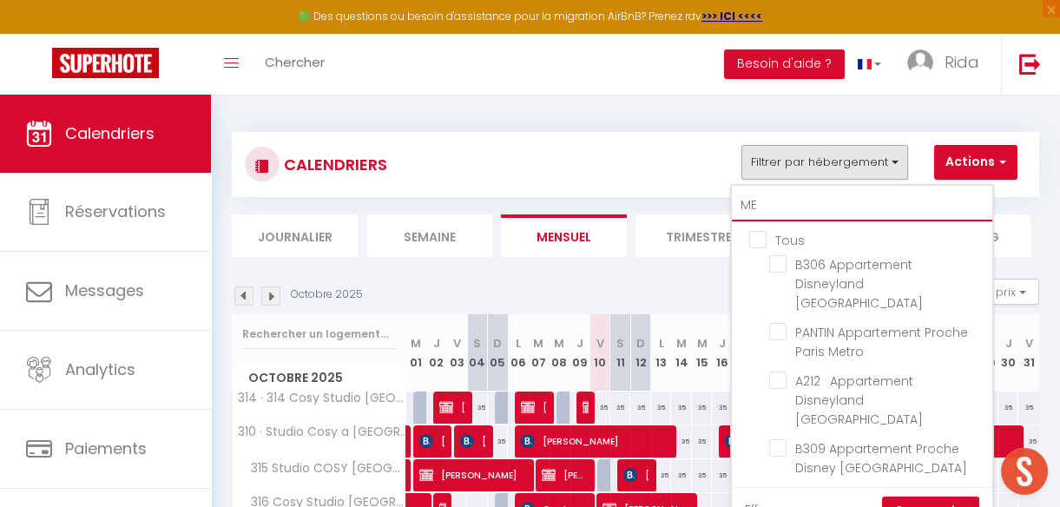
type input "MEU"
checkbox input "false"
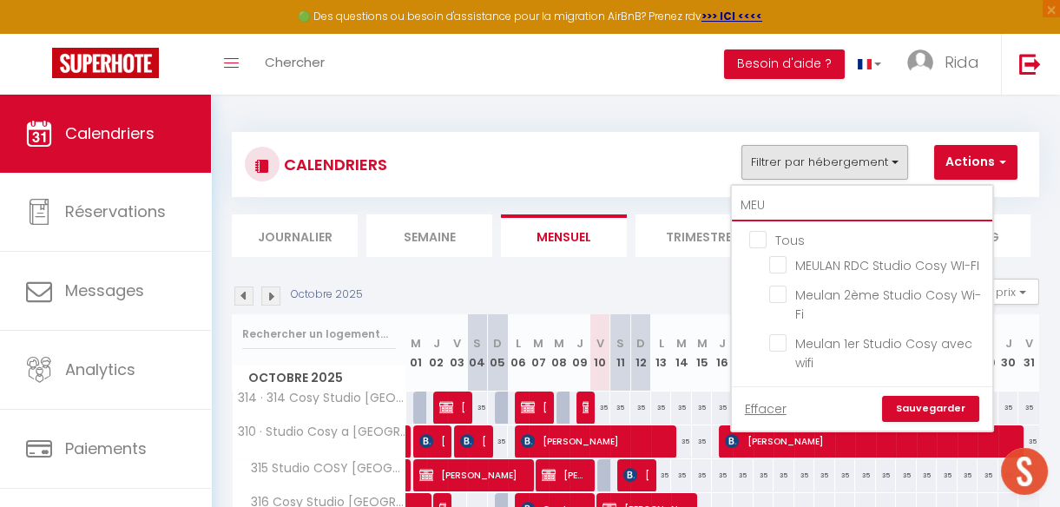
type input "MEUL"
checkbox input "false"
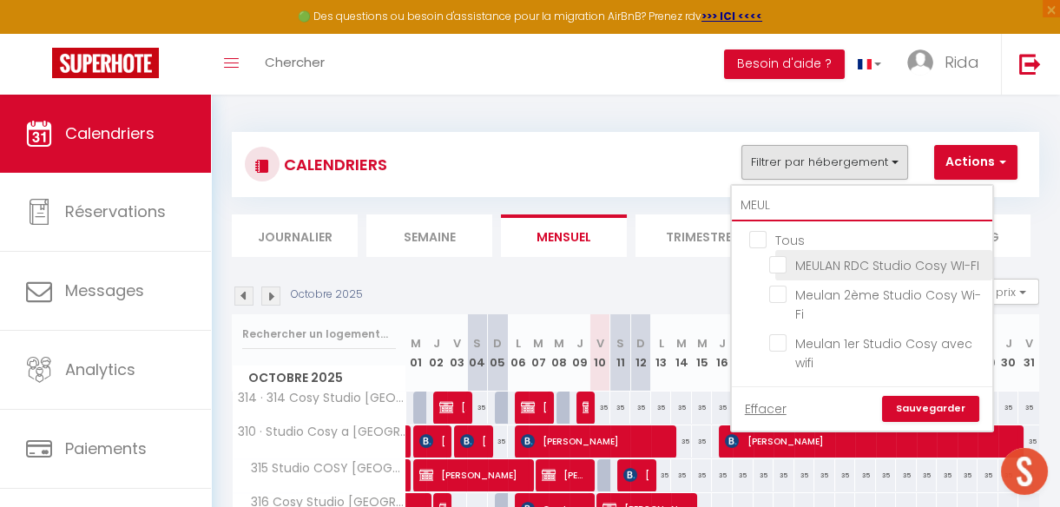
type input "MEUL"
click at [777, 263] on input "MEULAN RDC Studio Cosy WI-FI" at bounding box center [877, 263] width 217 height 17
checkbox input "true"
checkbox input "false"
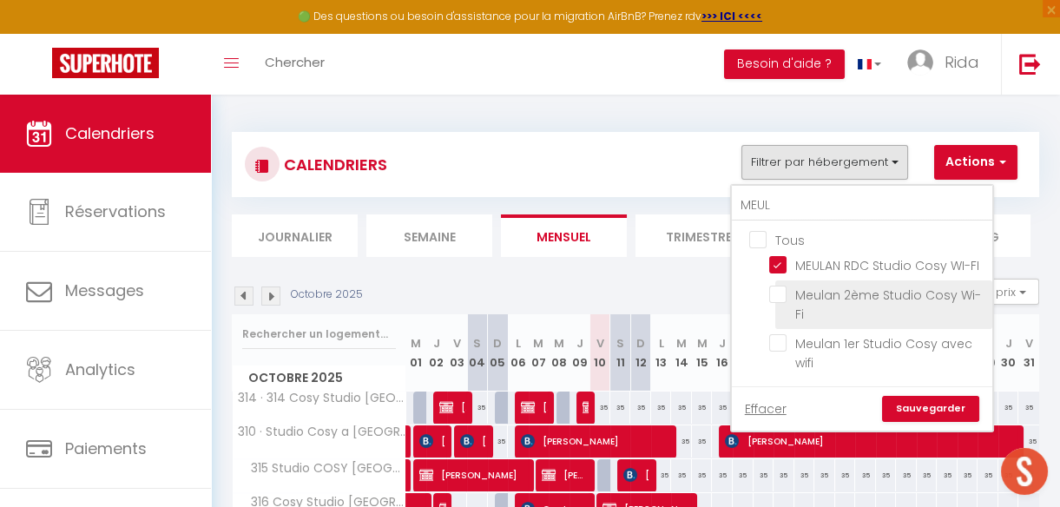
click at [775, 296] on input "Meulan 2ème Studio Cosy Wi-Fi" at bounding box center [877, 294] width 217 height 17
checkbox input "true"
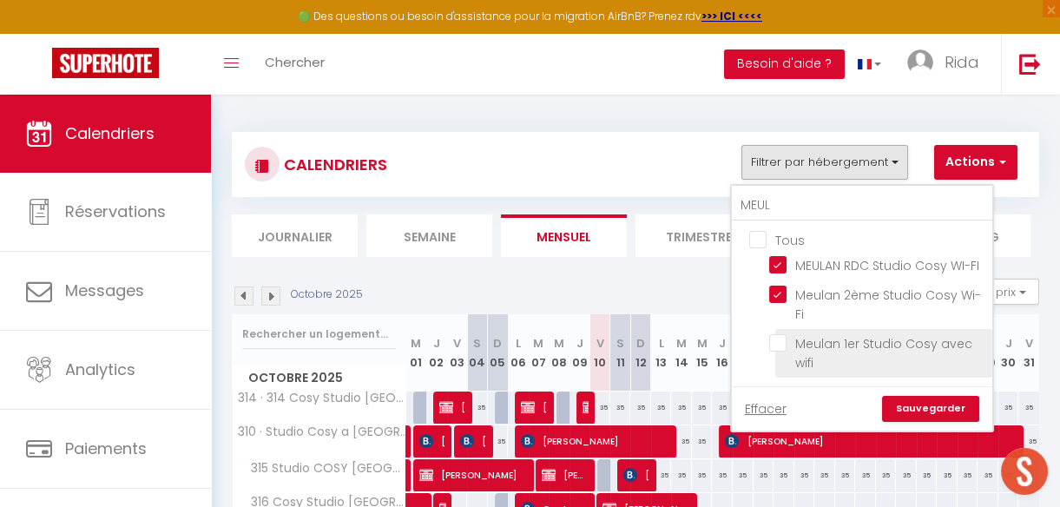
click at [774, 341] on input "Meulan 1er Studio Cosy avec wifi" at bounding box center [877, 342] width 217 height 17
checkbox input "true"
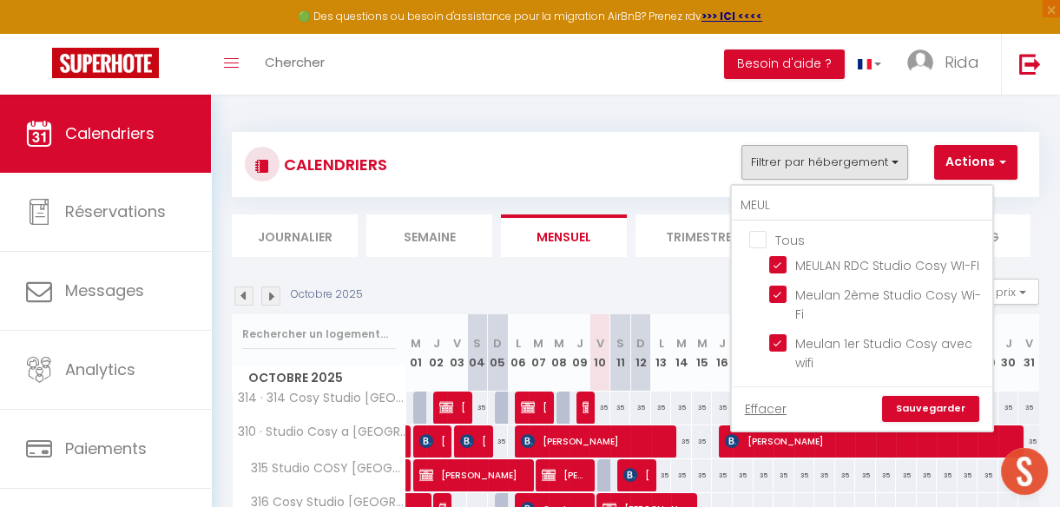
click at [920, 403] on link "Sauvegarder" at bounding box center [930, 409] width 97 height 26
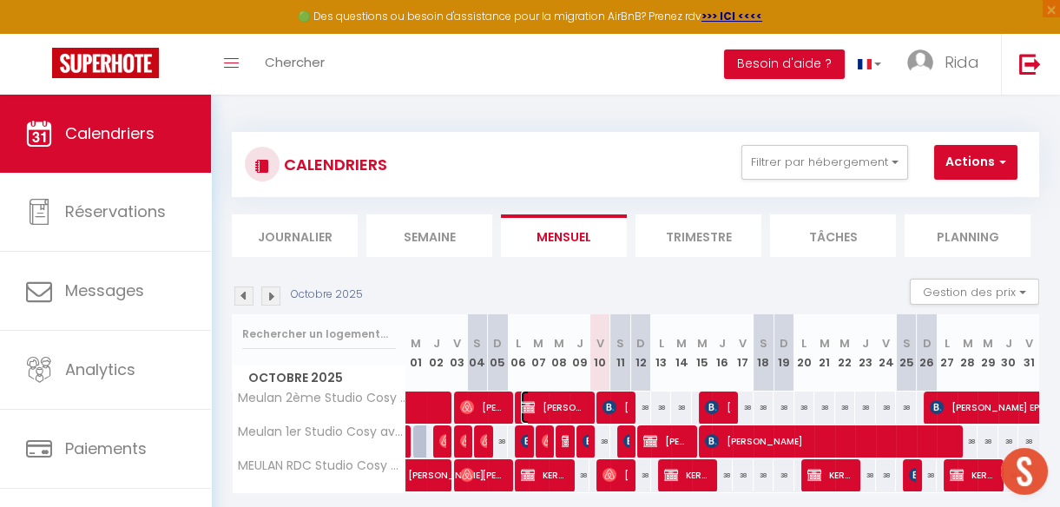
click at [580, 402] on span "[PERSON_NAME] ([PERSON_NAME])" at bounding box center [554, 407] width 67 height 33
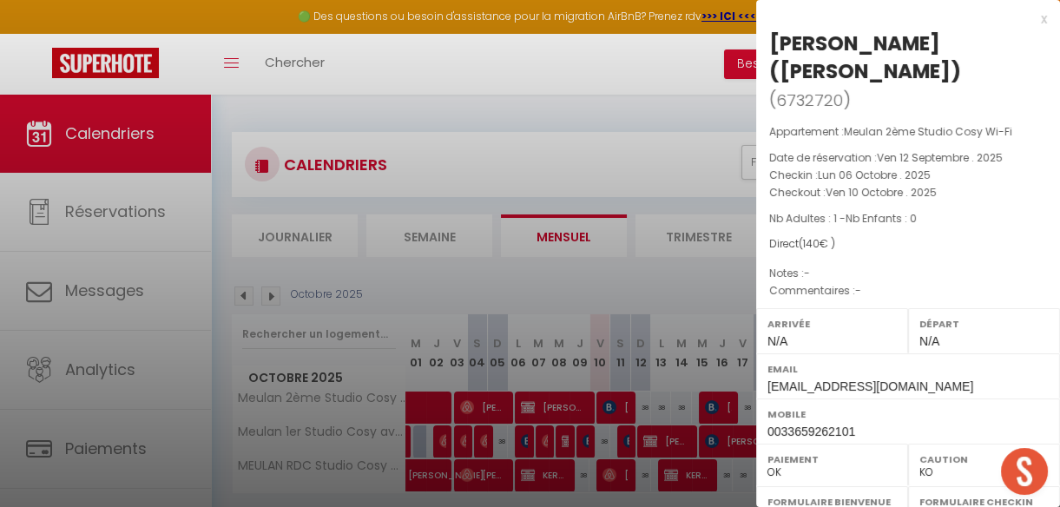
click at [561, 434] on div at bounding box center [530, 253] width 1060 height 507
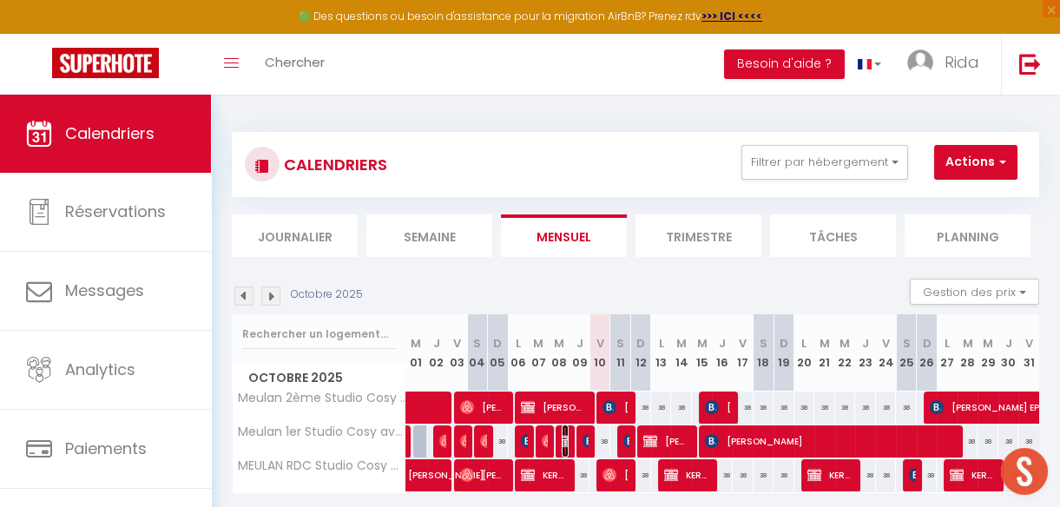
click at [562, 434] on img at bounding box center [569, 441] width 14 height 14
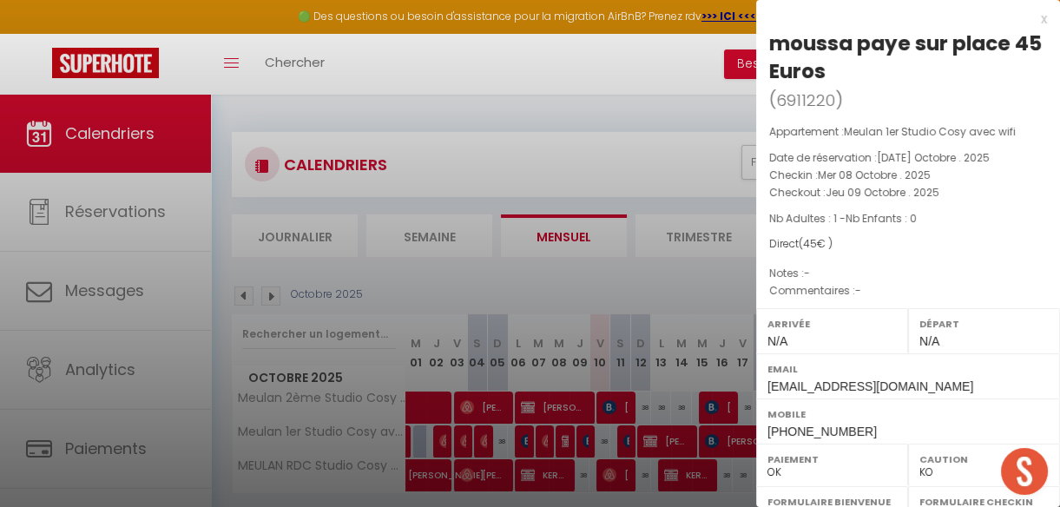
click at [563, 269] on div at bounding box center [530, 253] width 1060 height 507
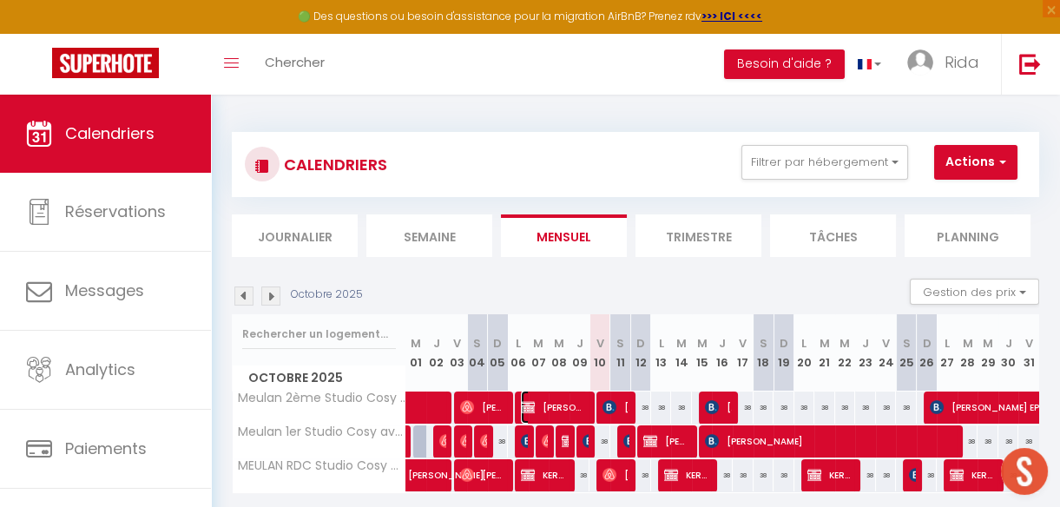
click at [553, 410] on span "[PERSON_NAME] ([PERSON_NAME])" at bounding box center [554, 407] width 67 height 33
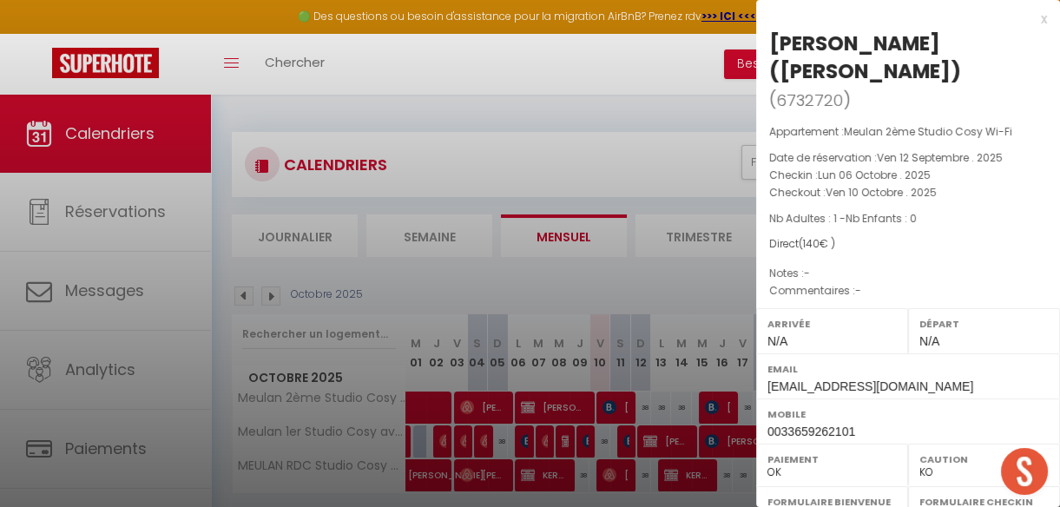
click at [574, 269] on div at bounding box center [530, 253] width 1060 height 507
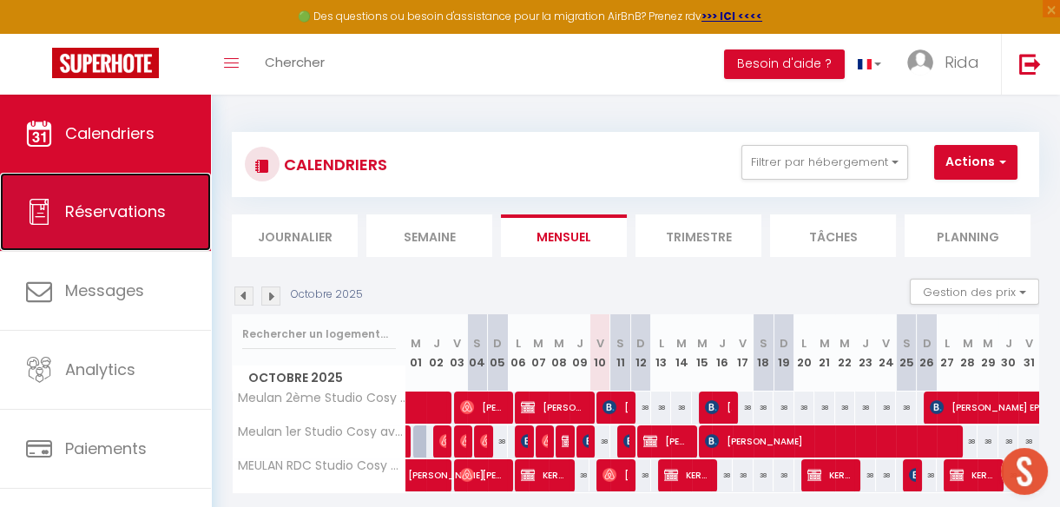
click at [141, 237] on link "Réservations" at bounding box center [105, 212] width 211 height 78
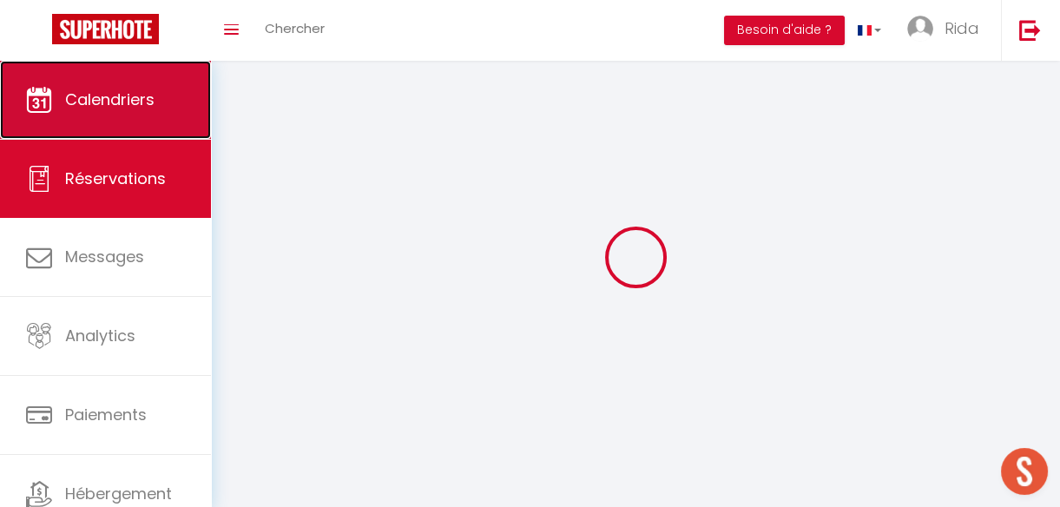
click at [130, 116] on link "Calendriers" at bounding box center [105, 100] width 211 height 78
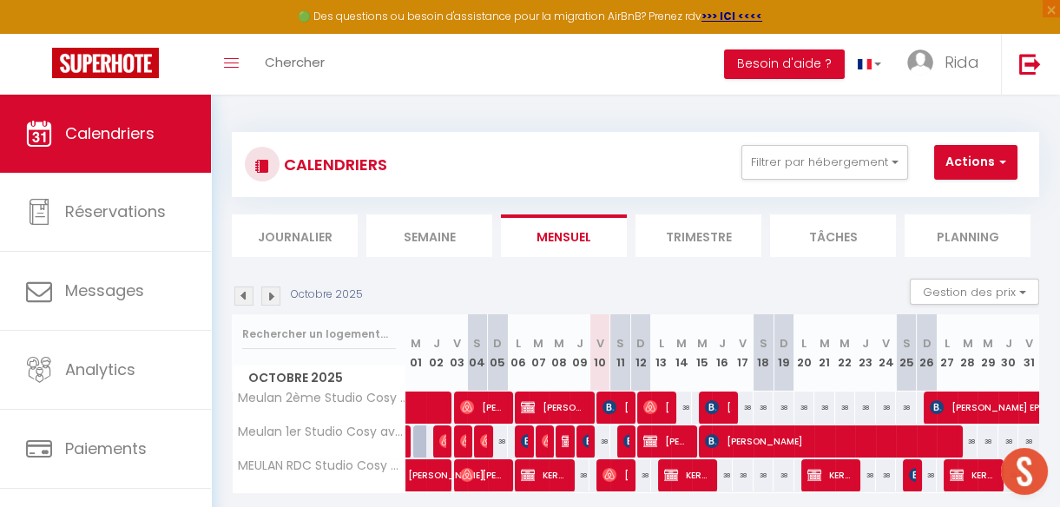
click at [307, 243] on li "Journalier" at bounding box center [295, 235] width 126 height 43
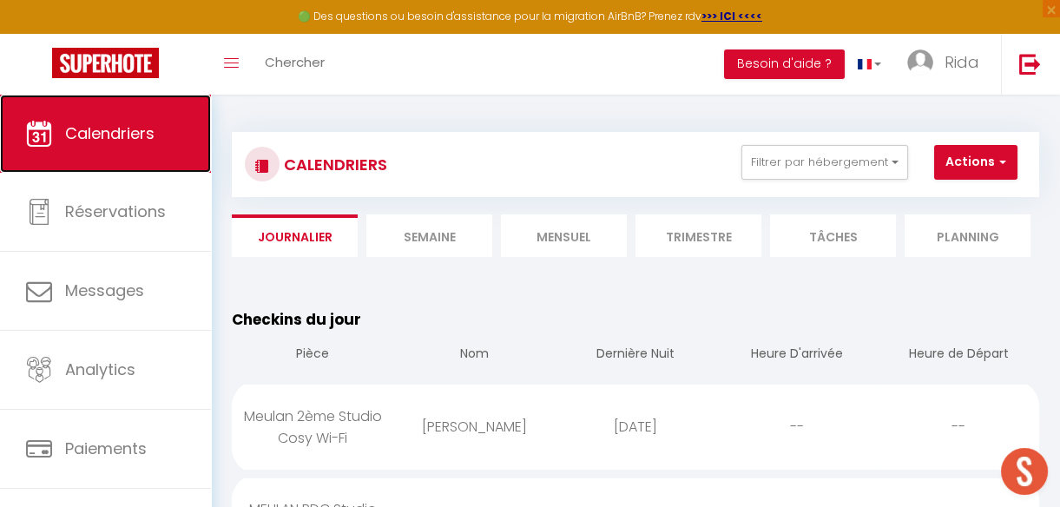
click at [122, 106] on link "Calendriers" at bounding box center [105, 134] width 211 height 78
click at [556, 214] on li "Mensuel" at bounding box center [564, 235] width 126 height 43
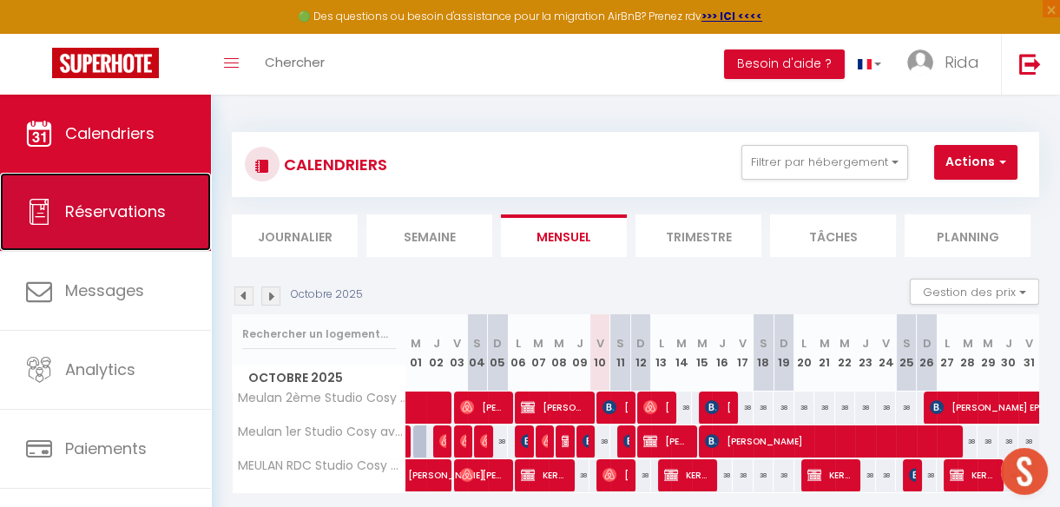
click at [150, 201] on span "Réservations" at bounding box center [115, 212] width 101 height 22
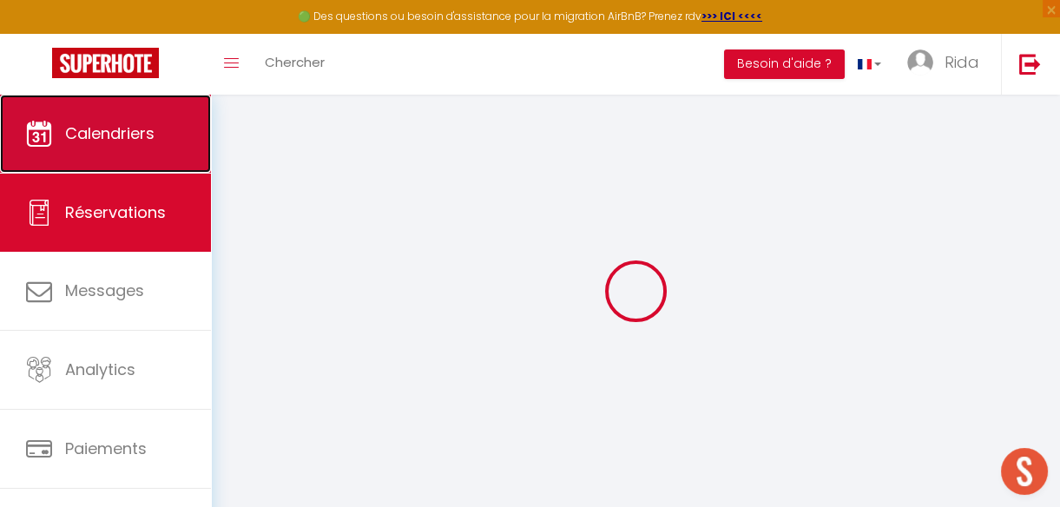
click at [152, 105] on link "Calendriers" at bounding box center [105, 134] width 211 height 78
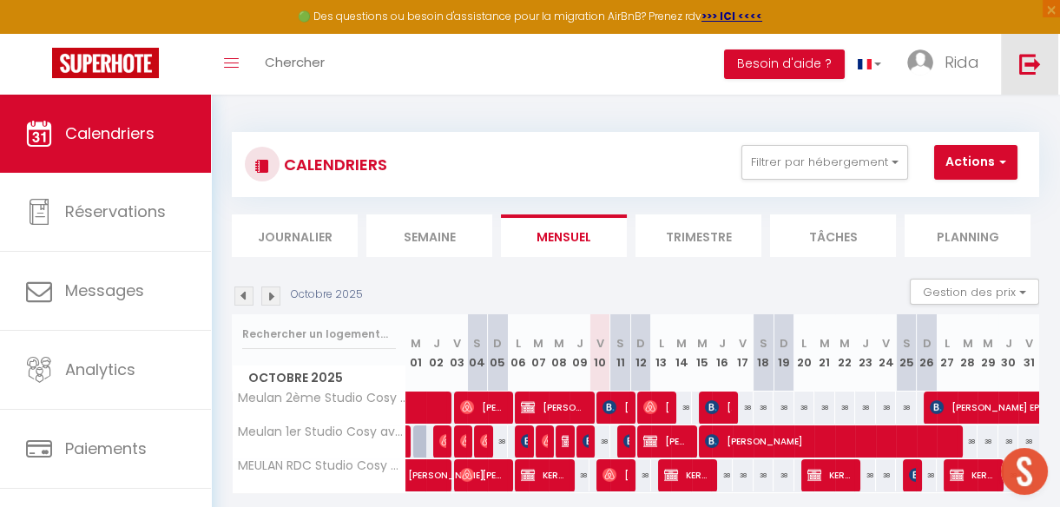
click at [1039, 66] on img at bounding box center [1030, 64] width 22 height 22
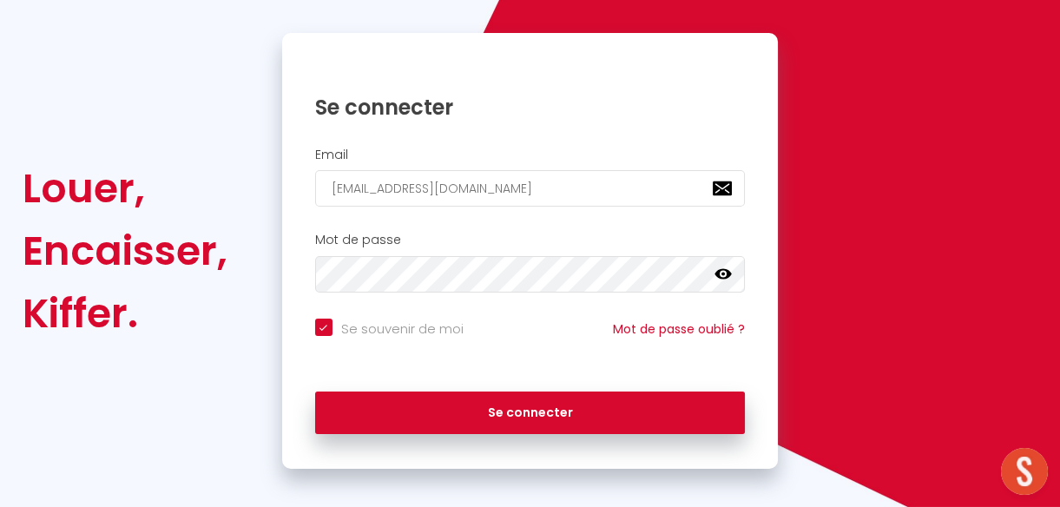
scroll to position [167, 0]
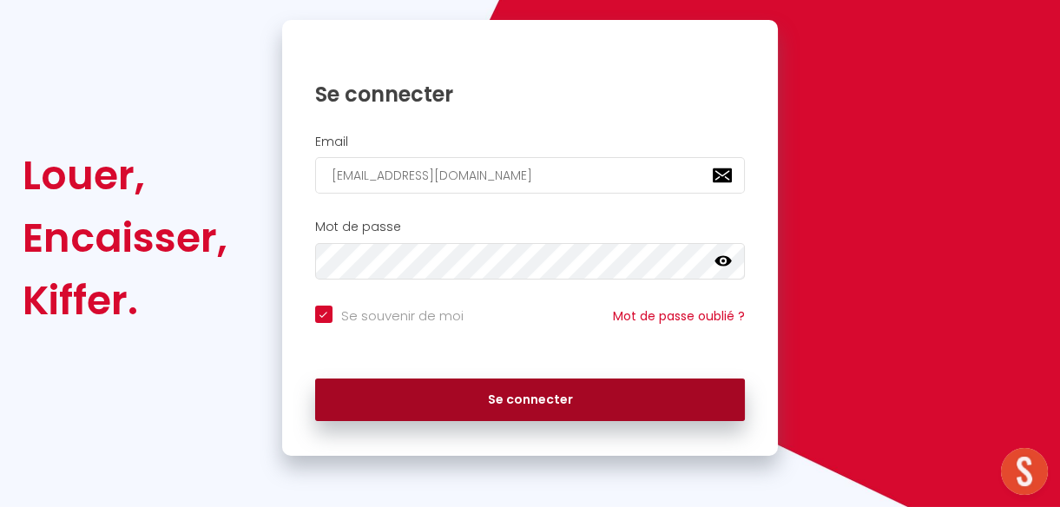
click at [521, 400] on button "Se connecter" at bounding box center [530, 399] width 431 height 43
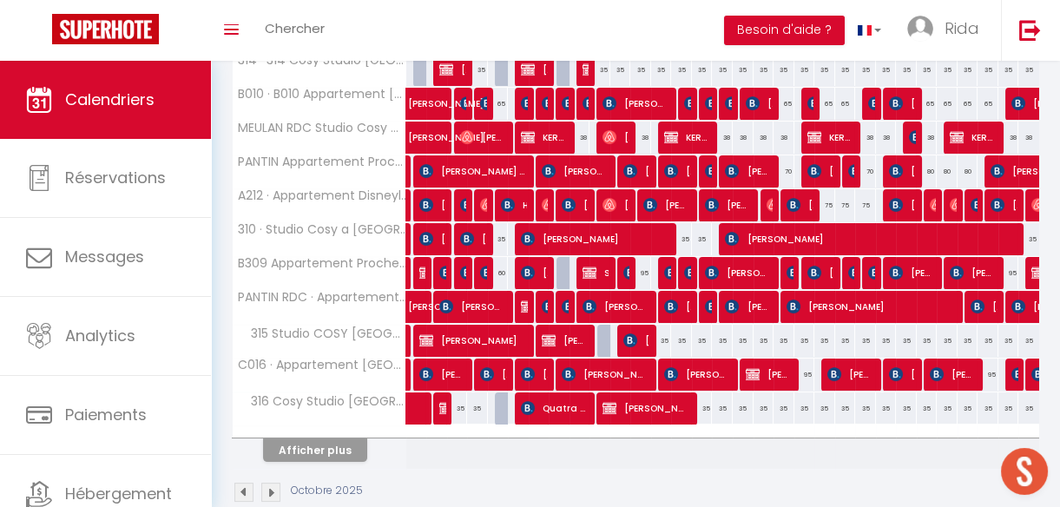
scroll to position [610, 0]
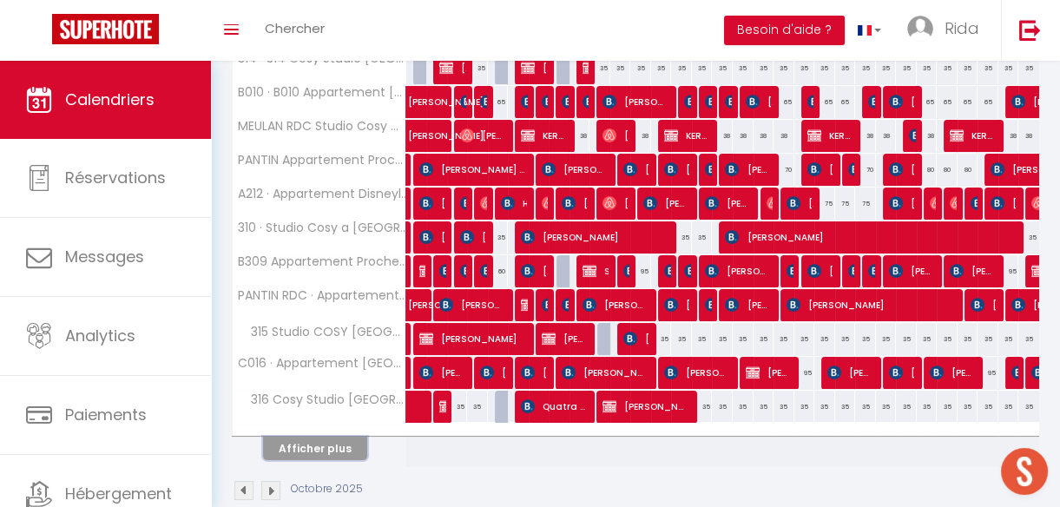
click at [307, 442] on button "Afficher plus" at bounding box center [315, 448] width 104 height 23
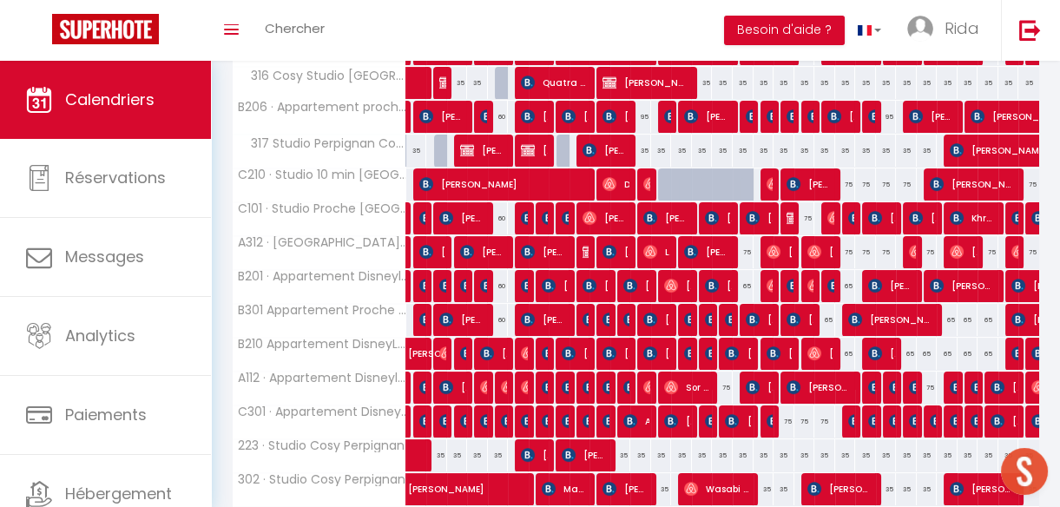
scroll to position [1049, 0]
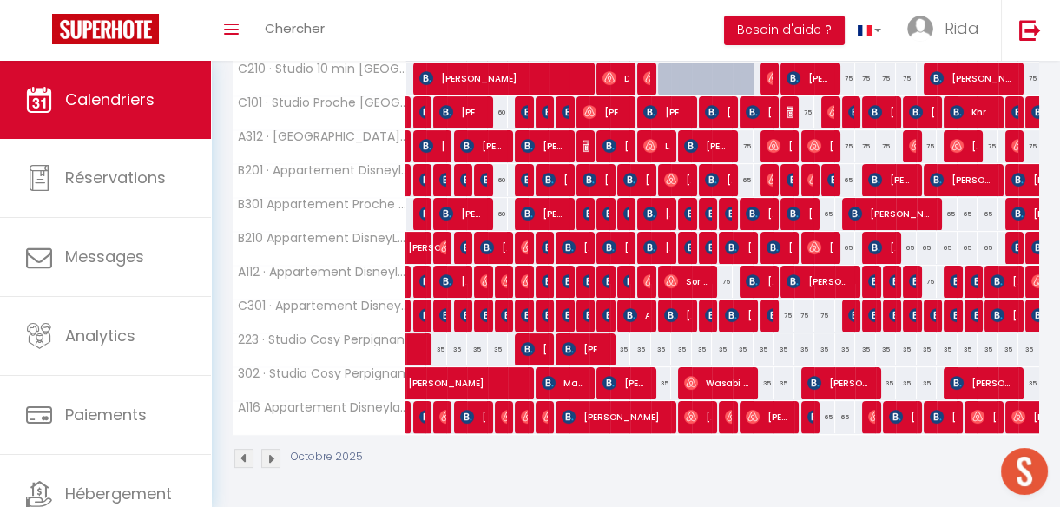
click at [620, 339] on div "35" at bounding box center [620, 349] width 21 height 32
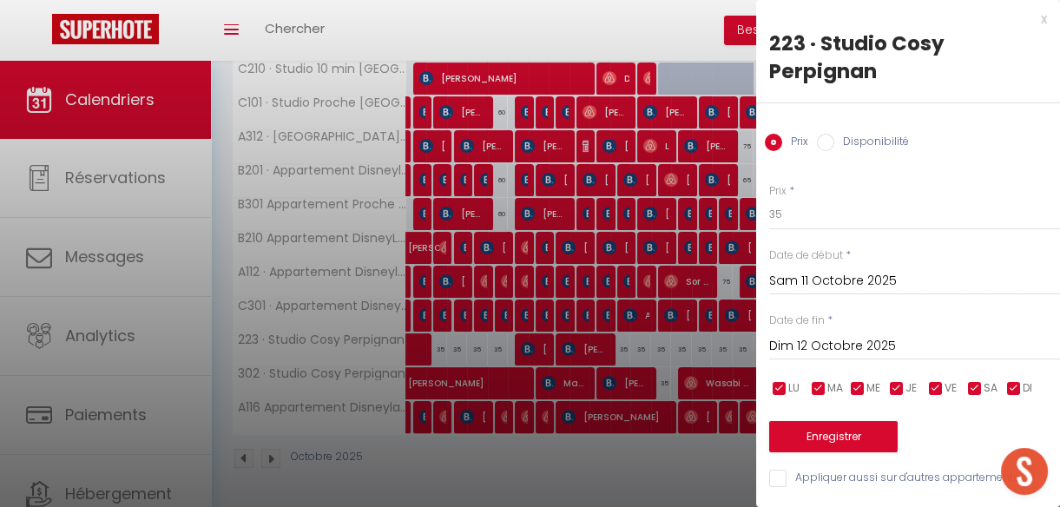
click at [675, 451] on div at bounding box center [530, 253] width 1060 height 507
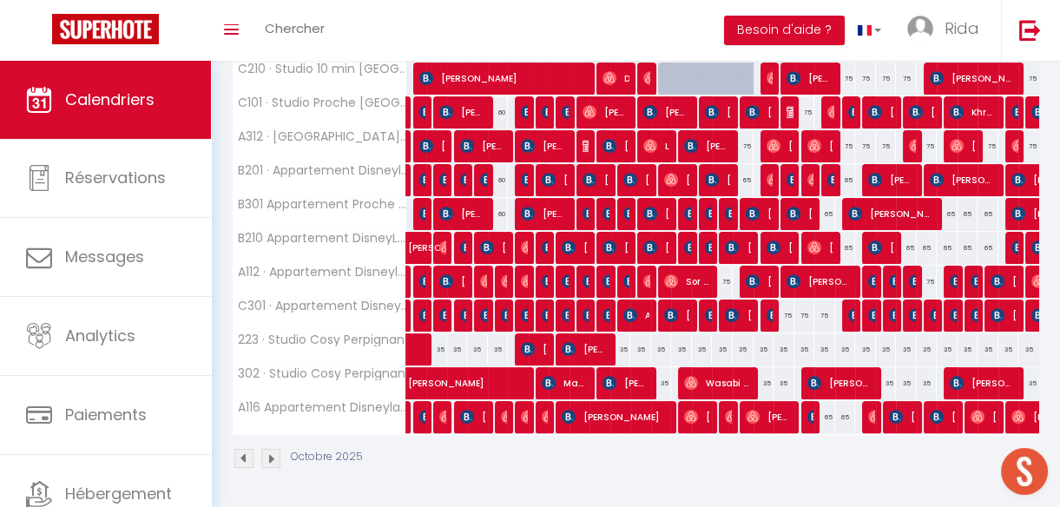
click at [675, 451] on div "Octobre 2025" at bounding box center [635, 460] width 807 height 51
